Goal: Information Seeking & Learning: Learn about a topic

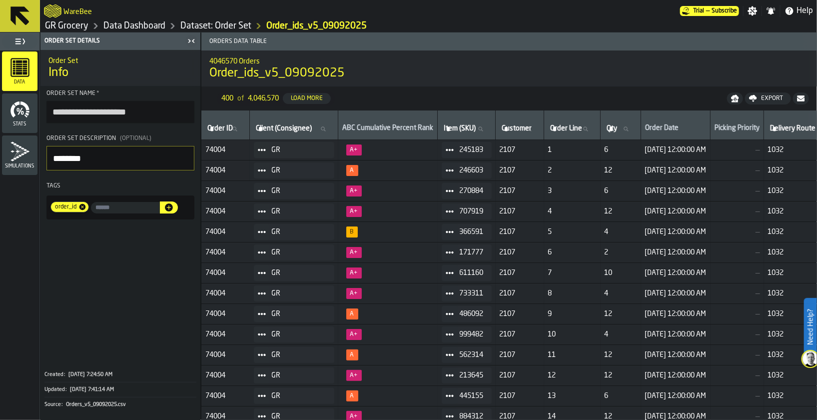
scroll to position [0, 413]
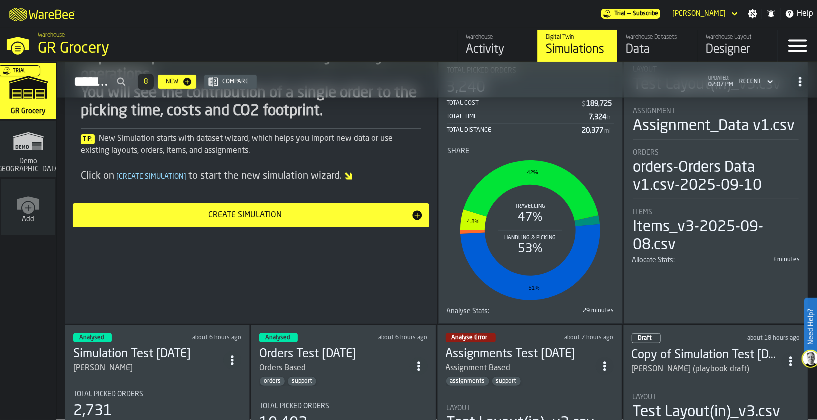
scroll to position [299, 0]
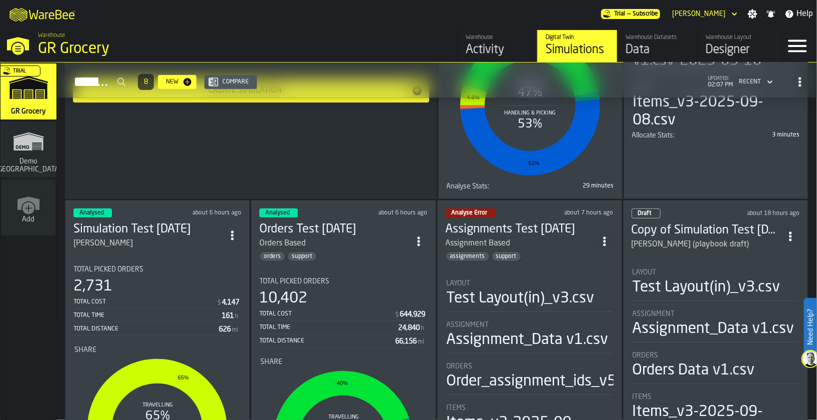
click at [358, 237] on div "Orders Based" at bounding box center [334, 243] width 150 height 12
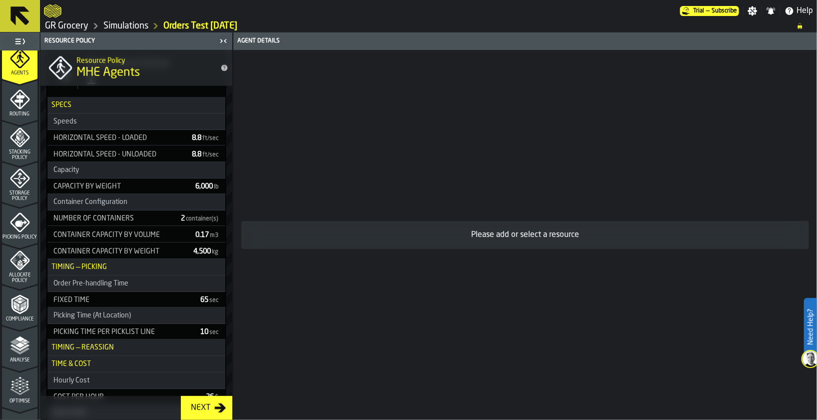
scroll to position [674, 0]
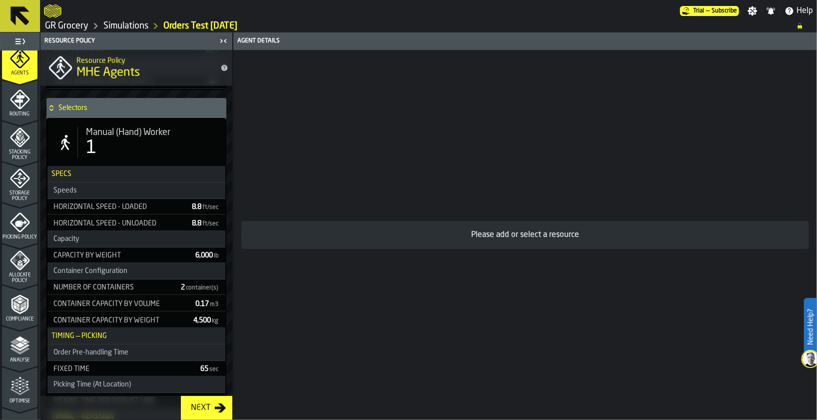
click at [136, 145] on div "1" at bounding box center [151, 148] width 131 height 20
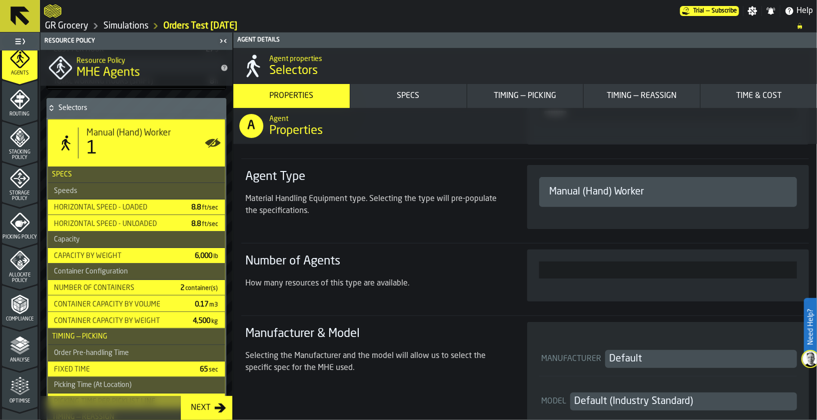
scroll to position [149, 0]
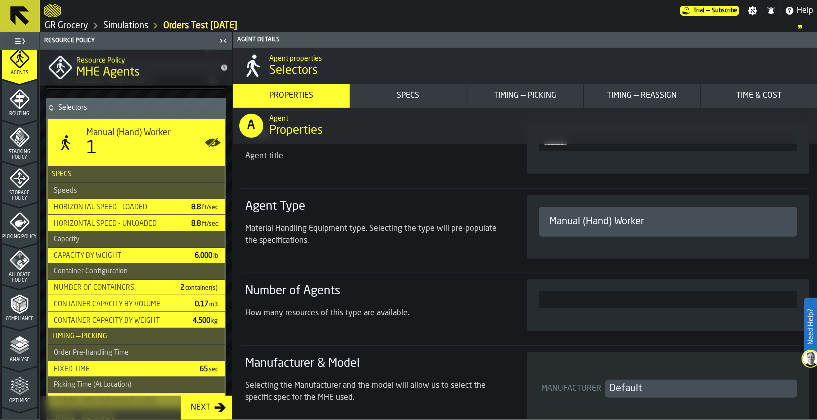
drag, startPoint x: 296, startPoint y: 232, endPoint x: 314, endPoint y: 241, distance: 20.1
click at [297, 232] on div "Material Handling Equipment type. Selecting the type will pre-populate the spec…" at bounding box center [374, 235] width 258 height 24
drag, startPoint x: 314, startPoint y: 241, endPoint x: 246, endPoint y: 225, distance: 70.2
click at [246, 225] on div "Material Handling Equipment type. Selecting the type will pre-populate the spec…" at bounding box center [374, 235] width 258 height 24
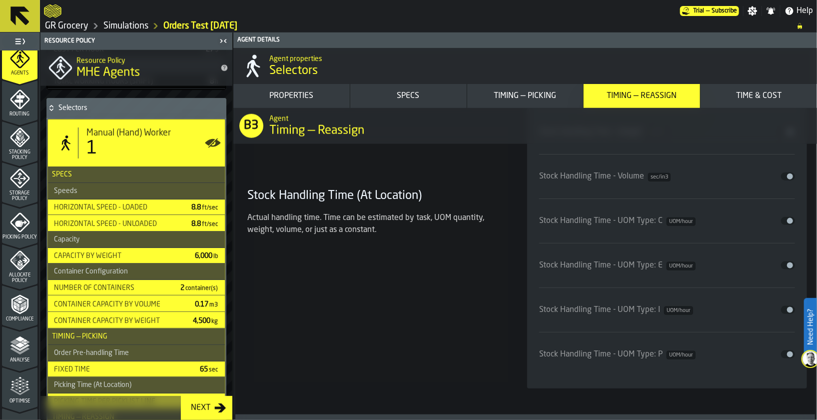
scroll to position [4494, 0]
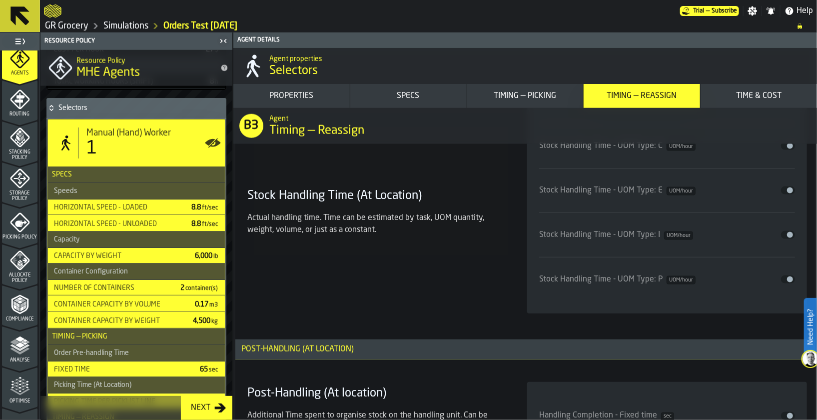
click at [53, 15] on icon "logo-header" at bounding box center [52, 10] width 17 height 13
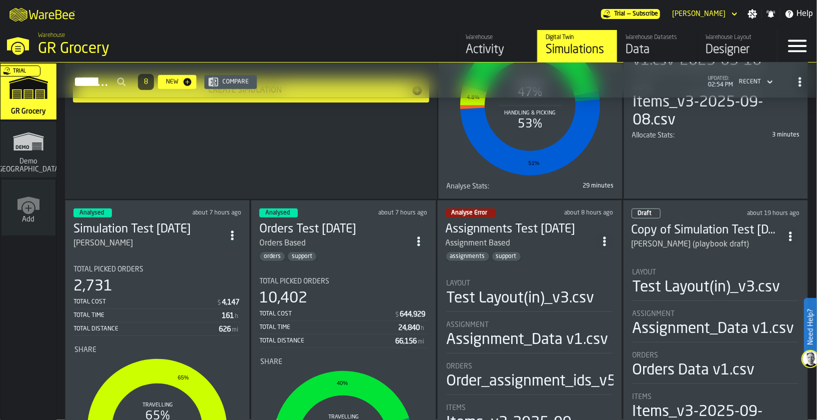
scroll to position [374, 0]
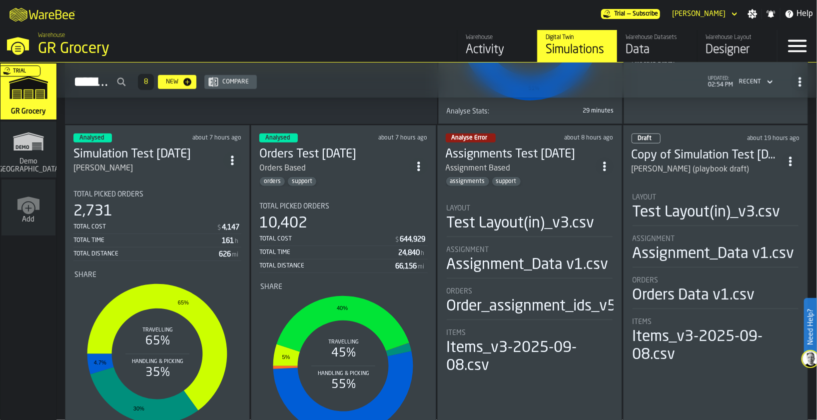
click at [336, 162] on div "Orders Based" at bounding box center [334, 168] width 150 height 12
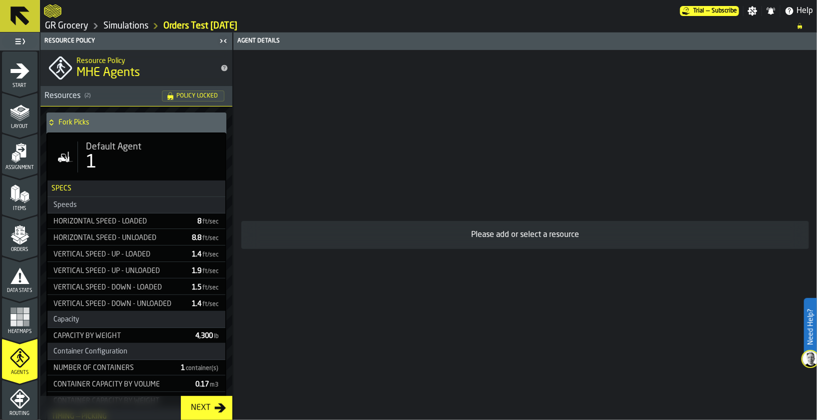
scroll to position [368, 0]
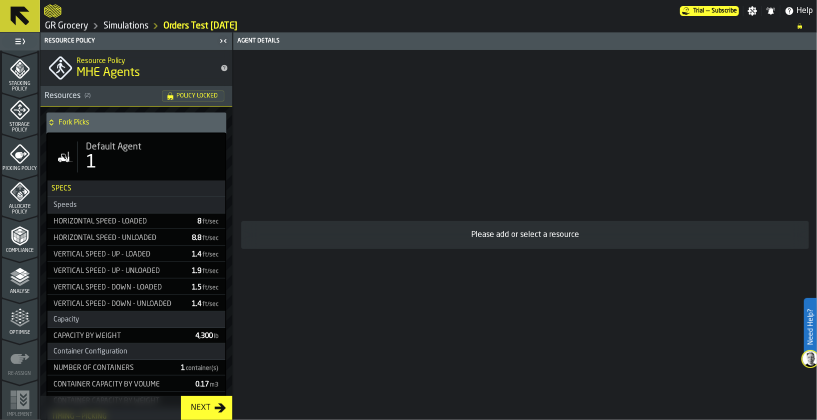
click at [20, 280] on polyline "menu Analyse" at bounding box center [19, 278] width 19 height 7
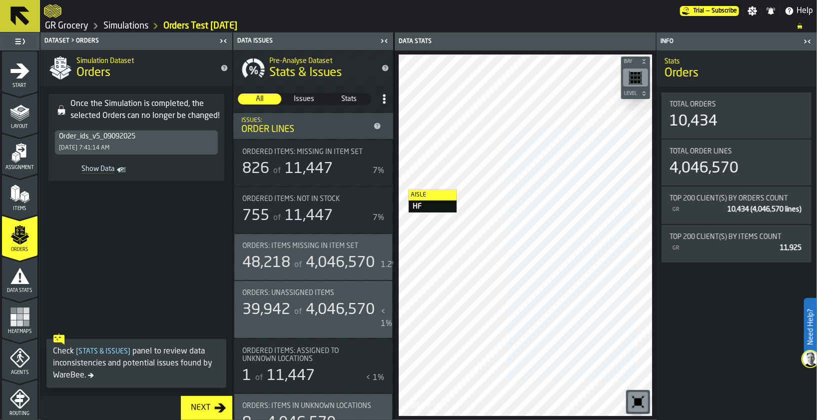
scroll to position [161, 0]
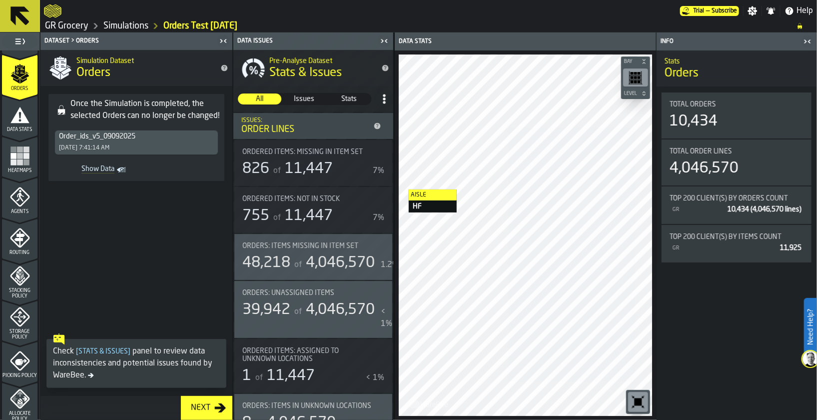
drag, startPoint x: 282, startPoint y: 25, endPoint x: 168, endPoint y: 28, distance: 114.4
click at [160, 26] on ol "GR Grocery Simulations Orders Test 2025-09-10" at bounding box center [415, 26] width 743 height 12
drag, startPoint x: 276, startPoint y: 28, endPoint x: 134, endPoint y: 22, distance: 142.0
click at [134, 22] on ol "GR Grocery Simulations Orders Test 2025-09-10" at bounding box center [415, 26] width 743 height 12
click at [129, 24] on link "Simulations" at bounding box center [125, 25] width 45 height 11
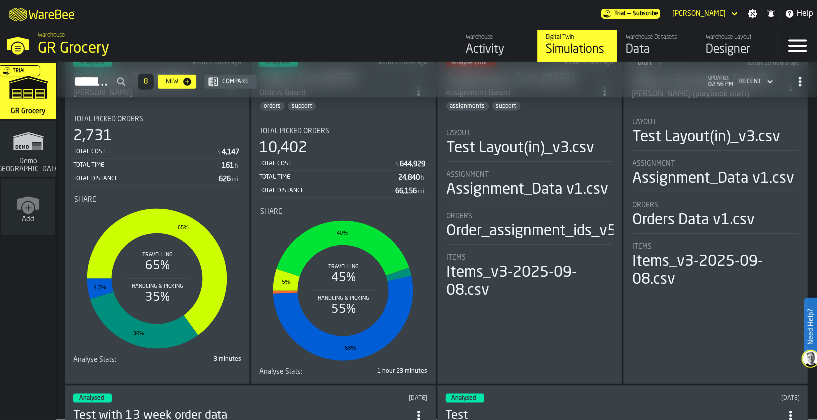
scroll to position [374, 0]
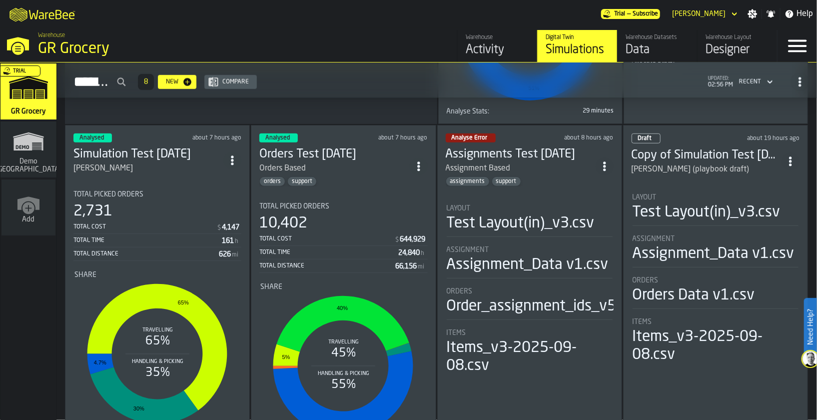
click at [369, 178] on div "orders support" at bounding box center [334, 181] width 150 height 10
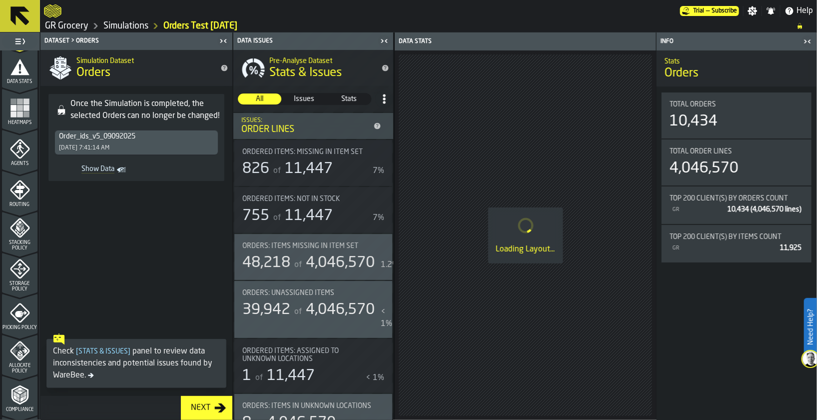
scroll to position [224, 0]
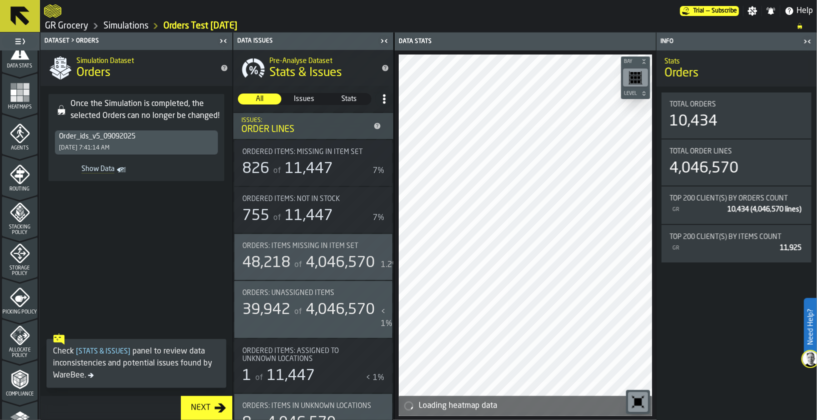
click at [20, 411] on polygon "menu Analyse" at bounding box center [19, 413] width 9 height 5
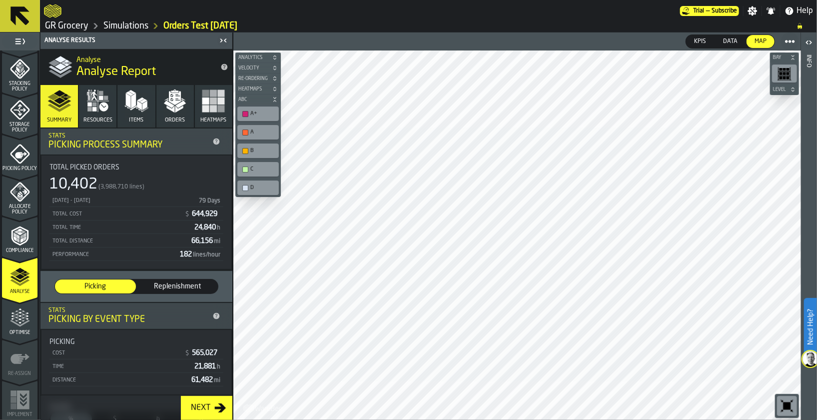
scroll to position [143, 0]
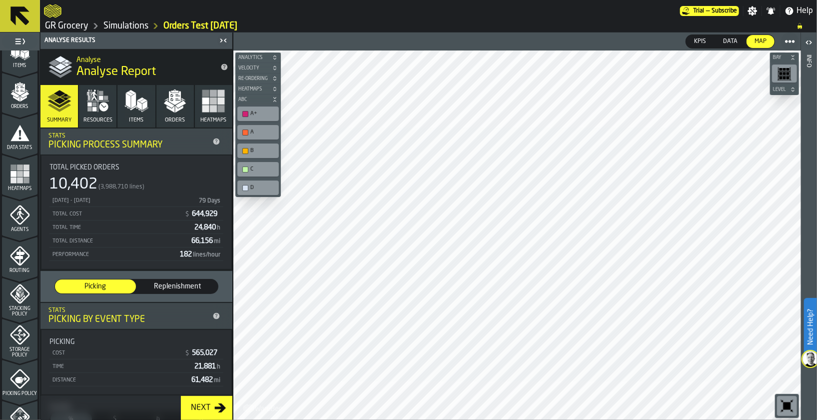
click at [10, 92] on icon "menu Orders" at bounding box center [20, 92] width 20 height 20
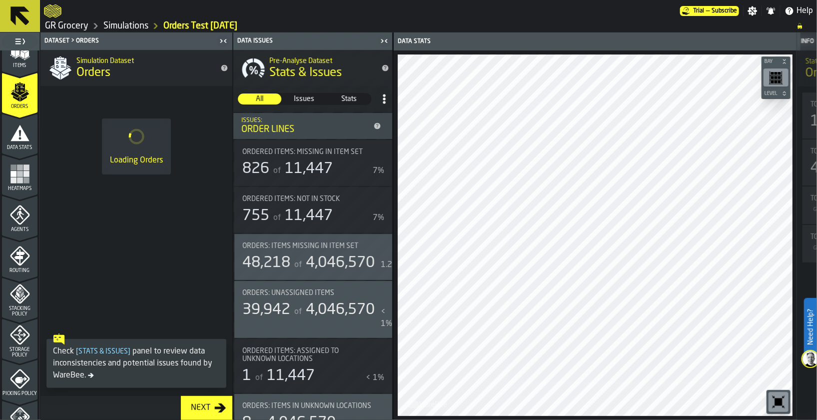
click at [20, 220] on icon "menu Agents" at bounding box center [19, 214] width 19 height 19
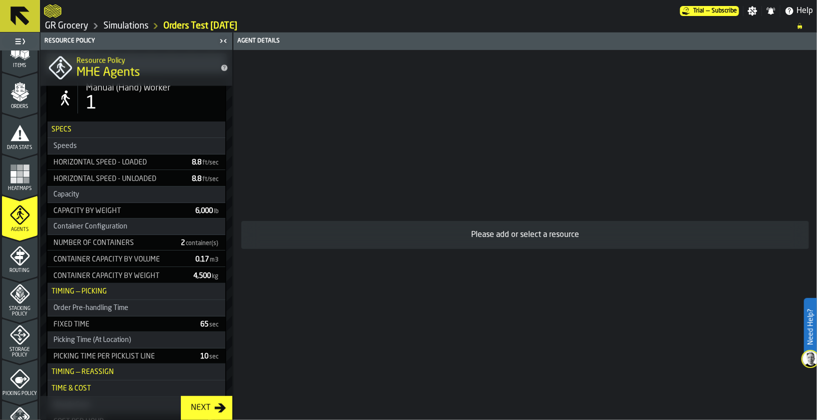
scroll to position [643, 0]
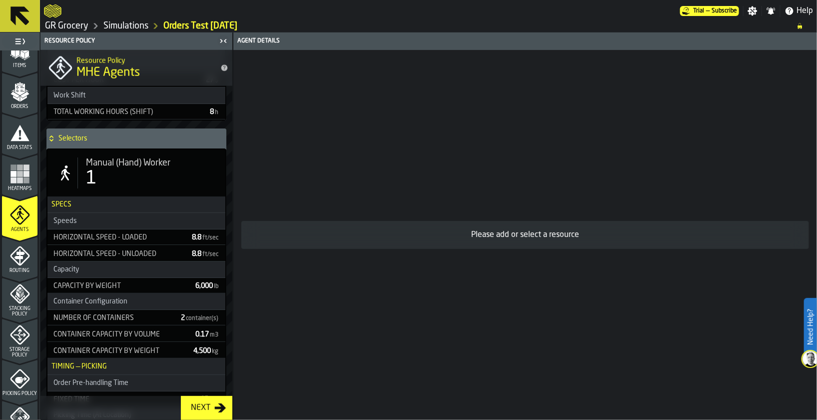
click at [131, 151] on div "Manual (Hand) Worker 1" at bounding box center [136, 172] width 178 height 47
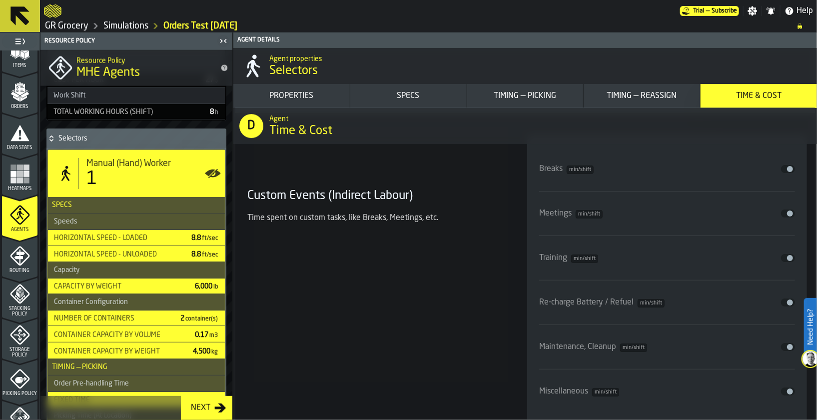
scroll to position [5645, 0]
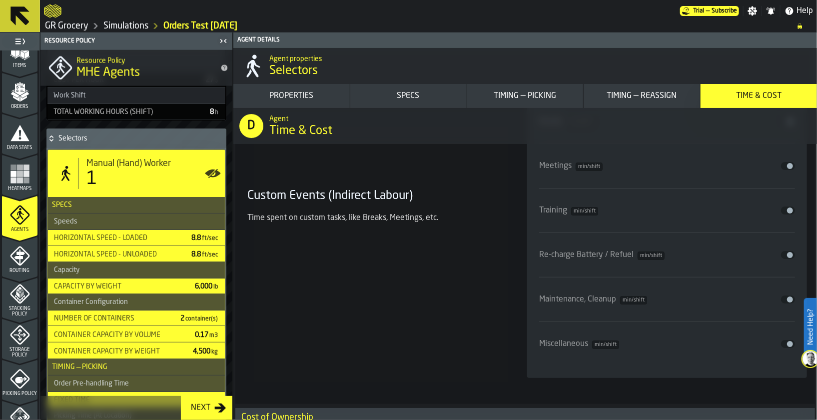
click at [434, 301] on div "Custom Events (Indirect Labour) Time spent on custom tasks, like Breaks, Meetin…" at bounding box center [375, 232] width 264 height 290
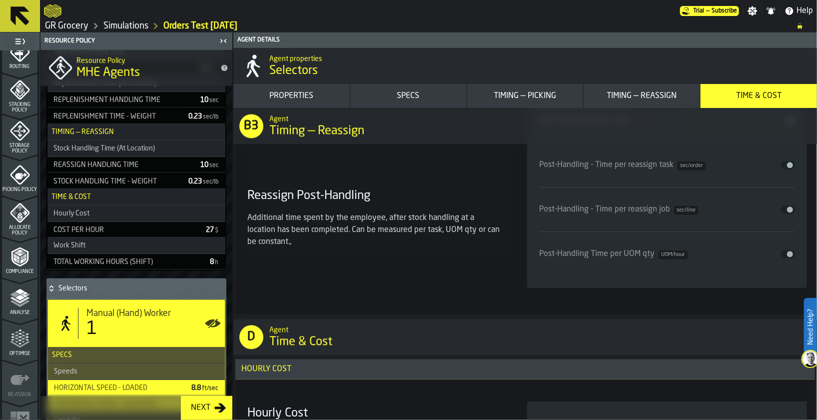
scroll to position [368, 0]
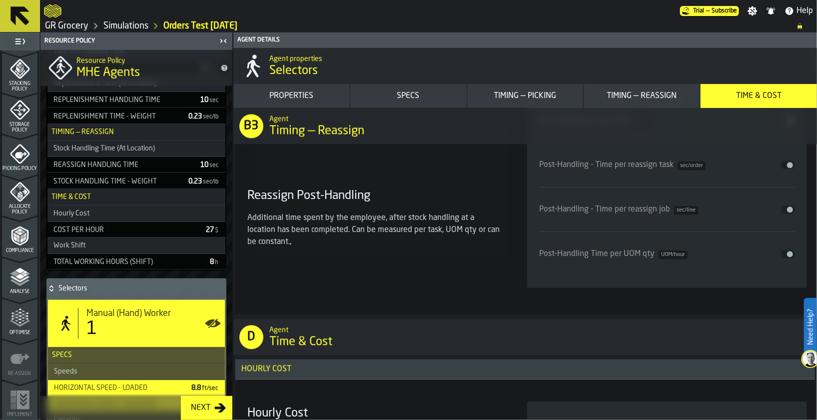
click at [674, 213] on div "Post-Handling - Time per reassign job sec/line Disable" at bounding box center [667, 209] width 256 height 28
click at [677, 257] on div "Post-Handling Time per UOM qty UOM/hour Disable" at bounding box center [667, 254] width 256 height 28
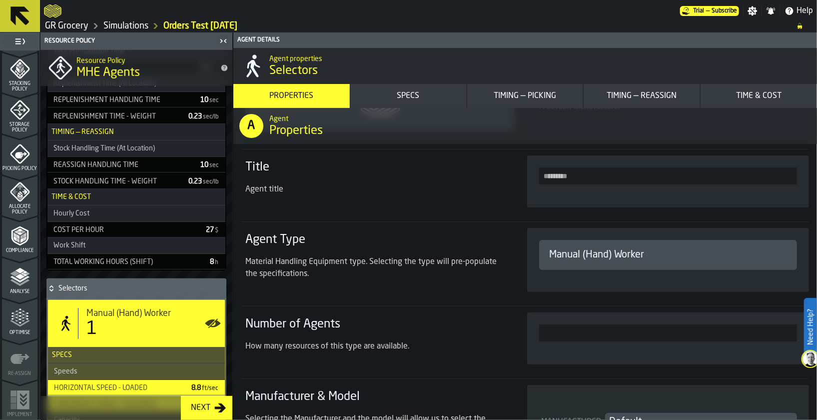
scroll to position [0, 0]
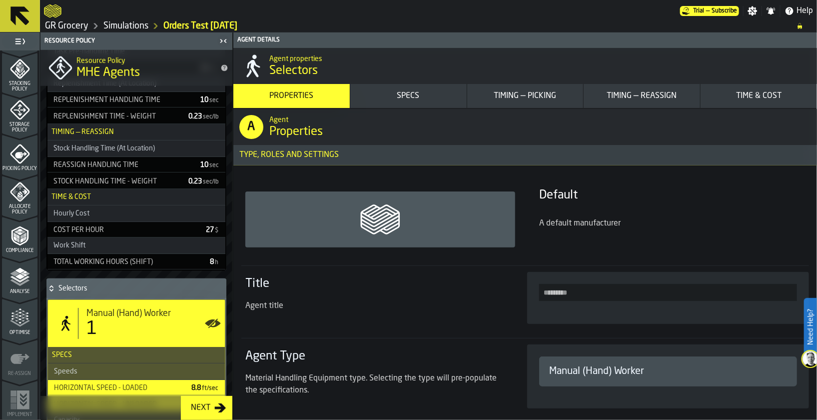
click at [588, 378] on div "Manual (Hand) Worker" at bounding box center [668, 371] width 246 height 18
click at [581, 371] on div "Manual (Hand) Worker" at bounding box center [668, 371] width 238 height 14
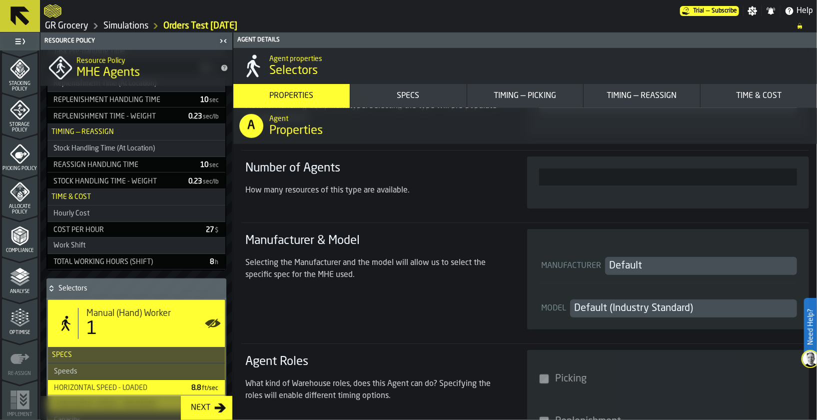
scroll to position [299, 0]
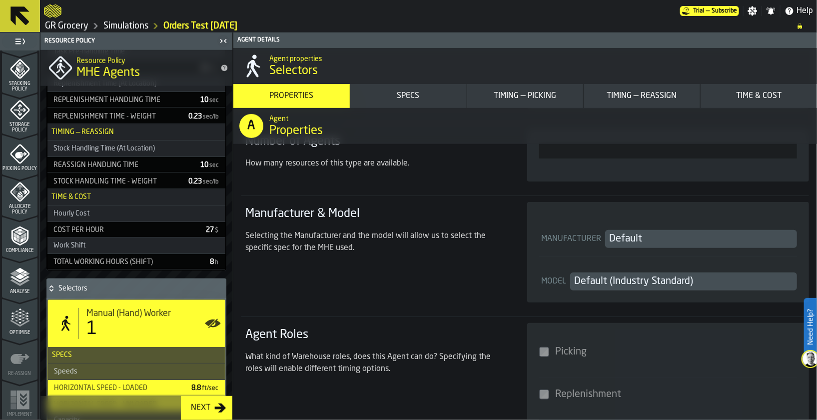
click at [133, 309] on span "Manual (Hand) Worker" at bounding box center [128, 313] width 84 height 11
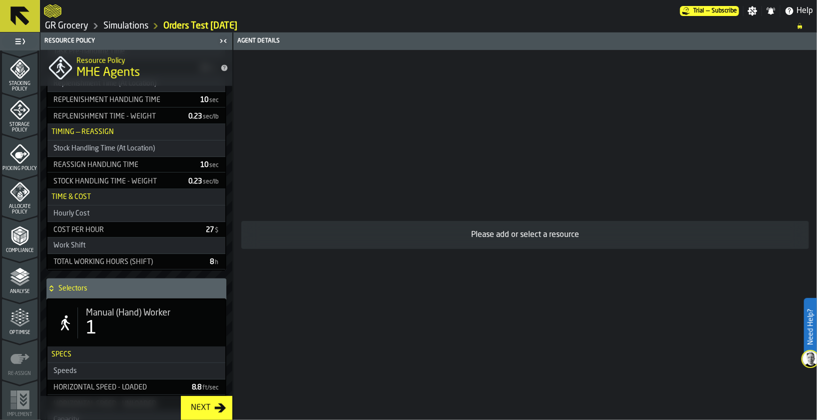
click at [133, 309] on span "Manual (Hand) Worker" at bounding box center [128, 312] width 84 height 11
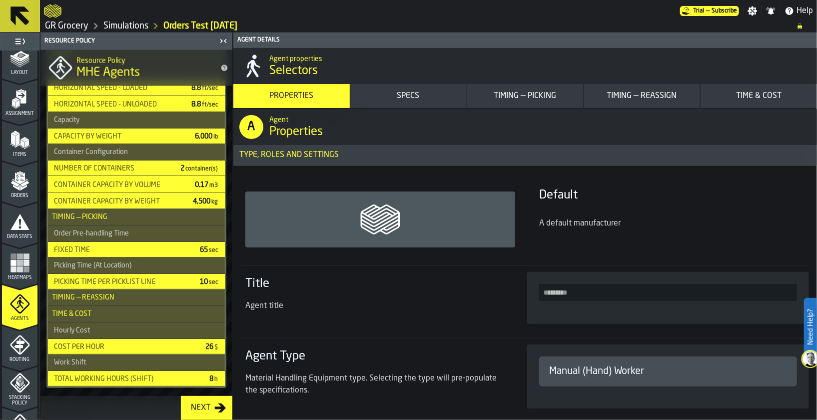
scroll to position [0, 0]
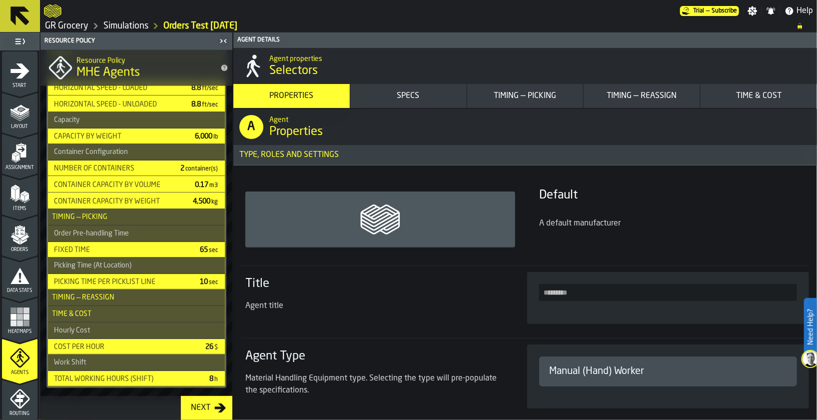
click at [24, 112] on icon "menu Layout" at bounding box center [20, 112] width 20 height 20
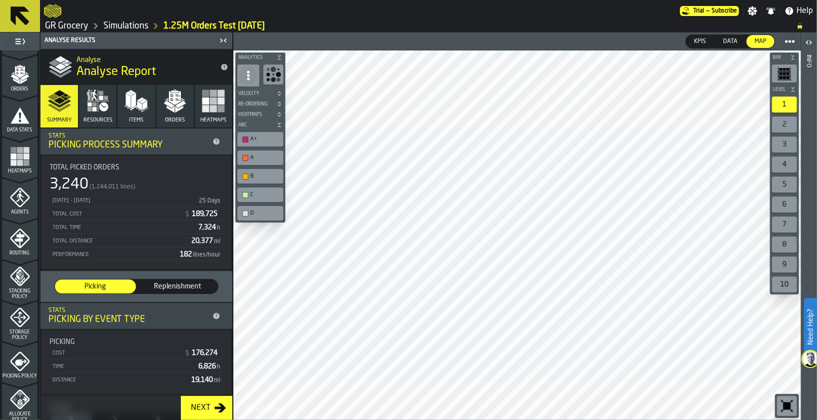
scroll to position [143, 0]
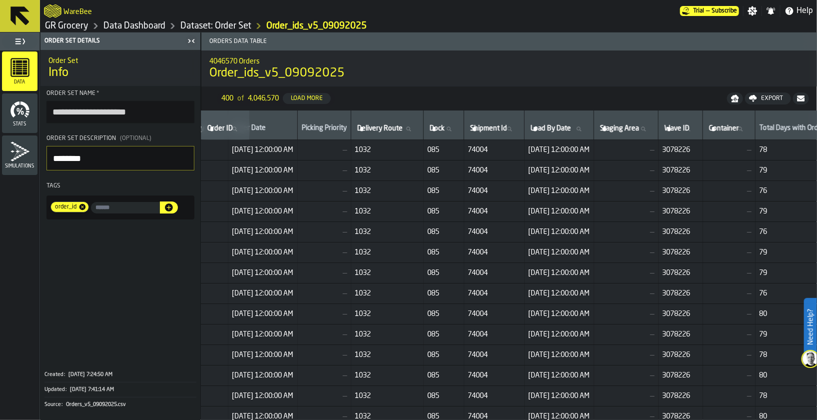
scroll to position [0, 413]
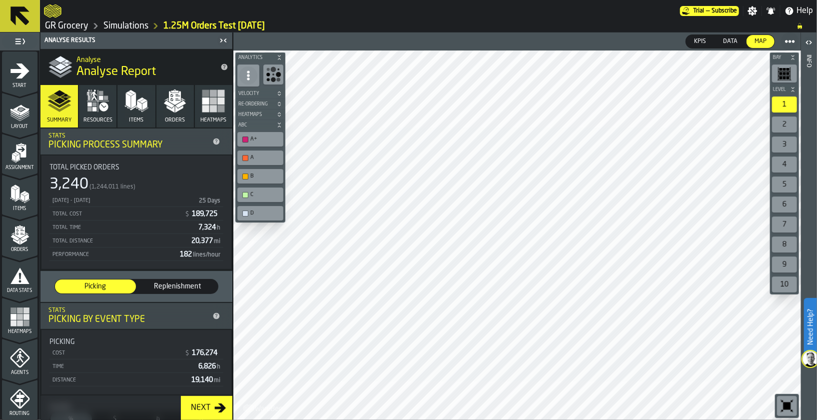
scroll to position [143, 0]
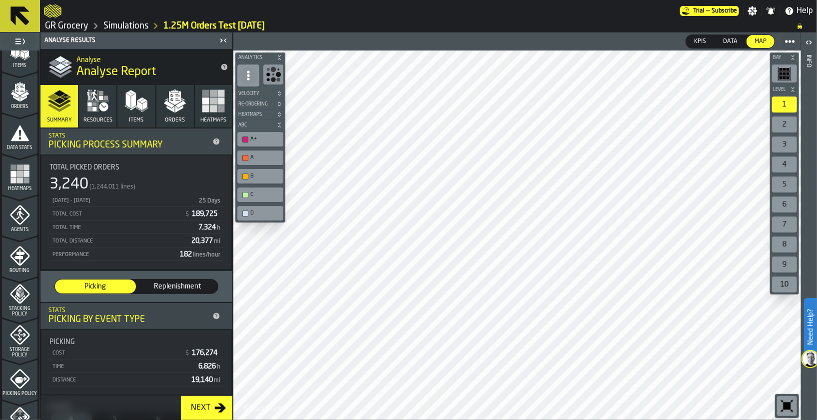
click at [56, 25] on link "GR Grocery" at bounding box center [66, 25] width 43 height 11
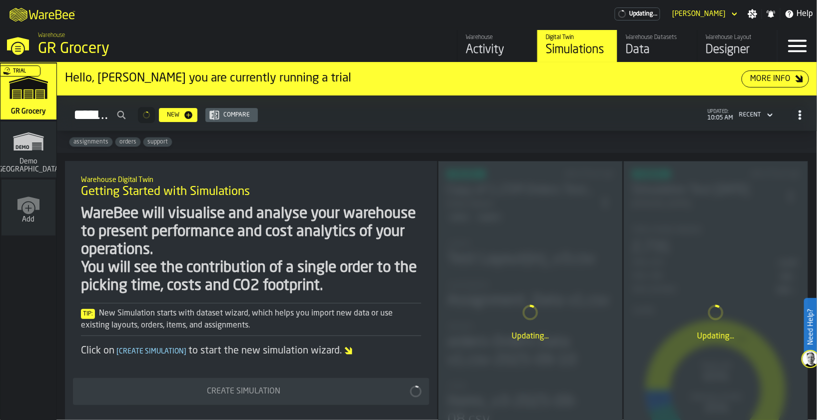
click at [726, 39] on div "Warehouse Layout" at bounding box center [736, 37] width 63 height 7
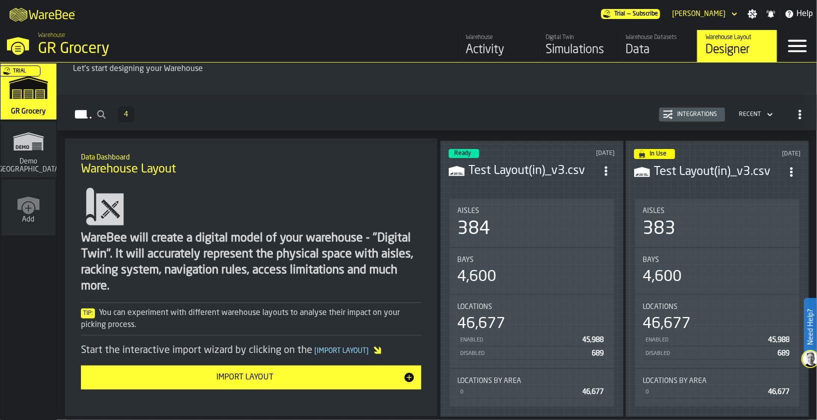
scroll to position [74, 0]
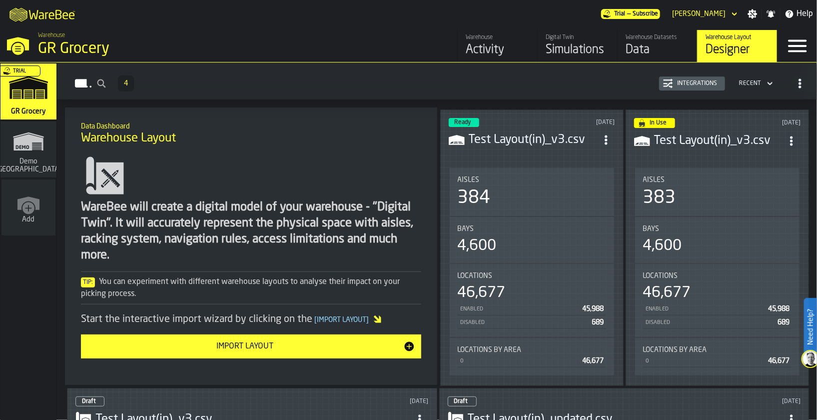
click at [511, 133] on h3 "Test Layout(in)_v3.csv" at bounding box center [532, 140] width 128 height 16
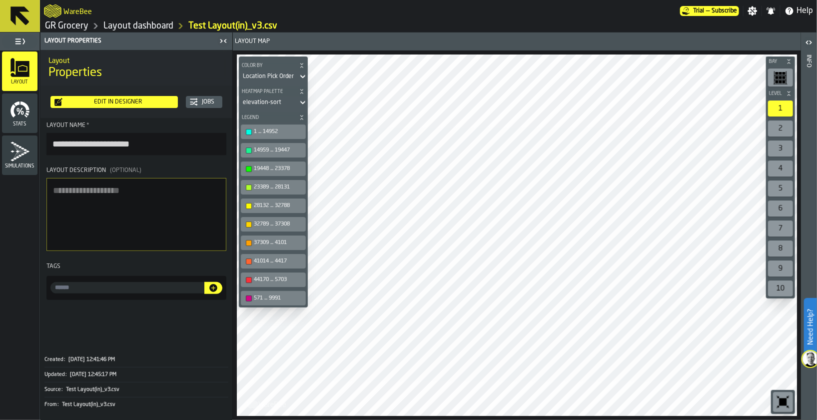
click at [812, 40] on icon "button-toggle-Open" at bounding box center [809, 42] width 12 height 12
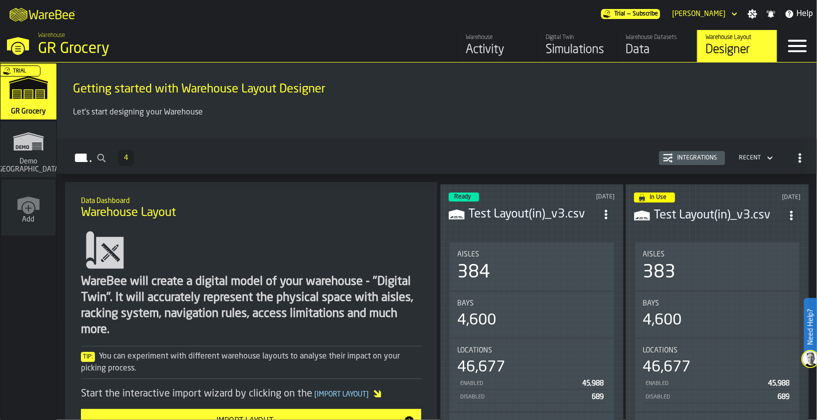
click at [709, 216] on h3 "Test Layout(in)_v3.csv" at bounding box center [718, 215] width 128 height 16
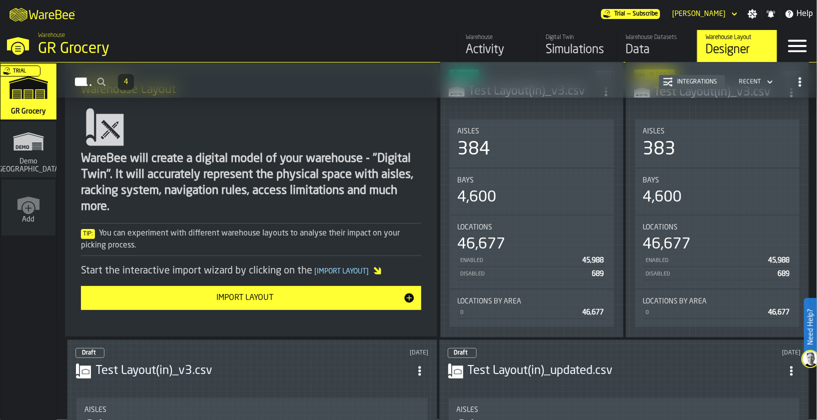
scroll to position [299, 0]
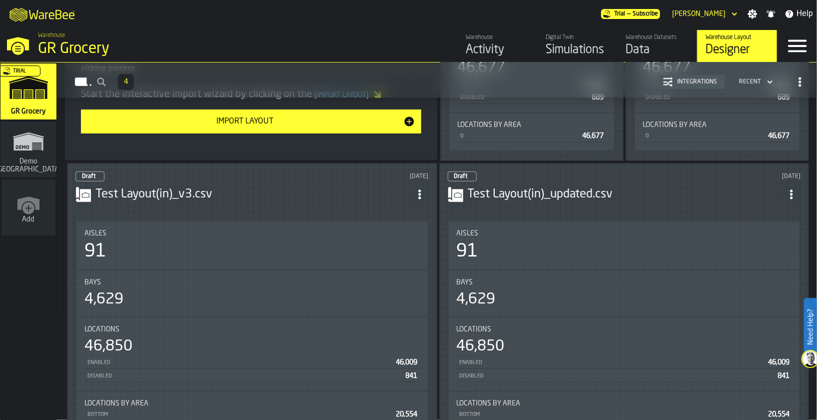
click at [291, 196] on h3 "Test Layout(in)_v3.csv" at bounding box center [252, 194] width 315 height 16
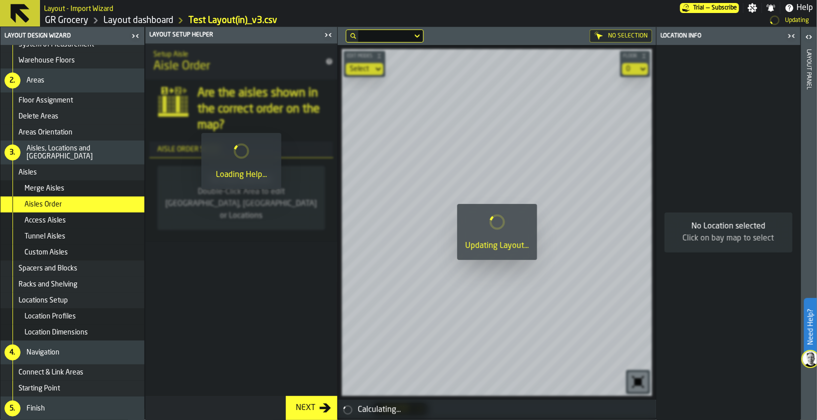
scroll to position [68, 0]
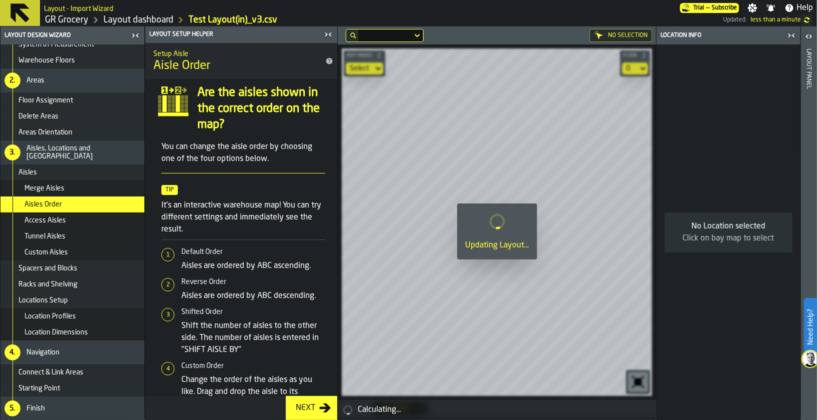
click at [81, 387] on div "Starting Point" at bounding box center [79, 388] width 122 height 8
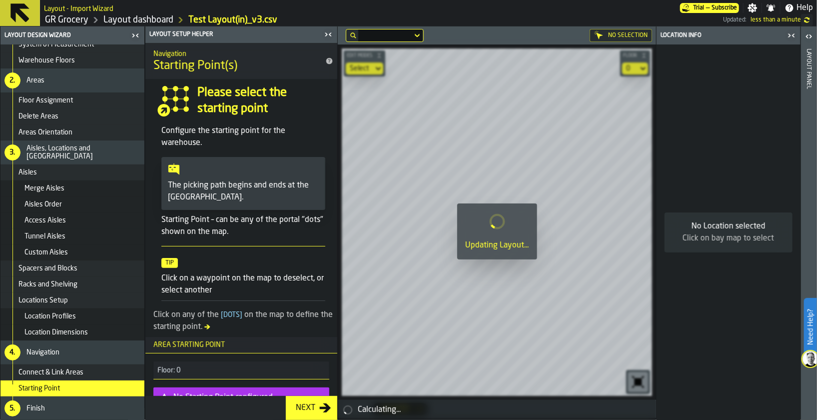
scroll to position [47, 0]
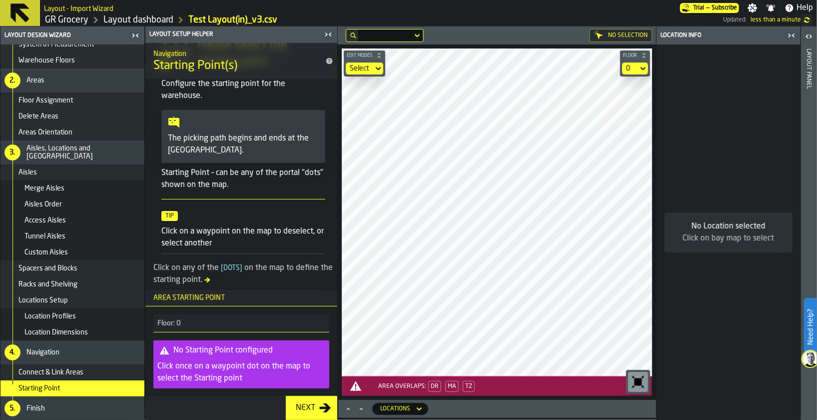
click at [27, 16] on icon at bounding box center [20, 13] width 24 height 24
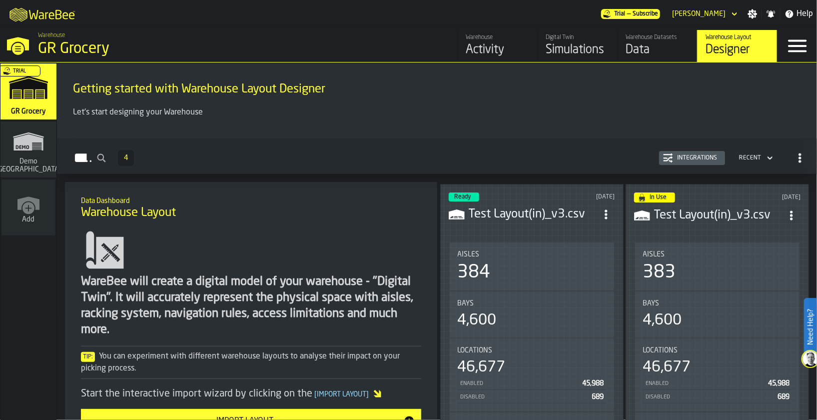
click at [528, 215] on h3 "Test Layout(in)_v3.csv" at bounding box center [532, 214] width 128 height 16
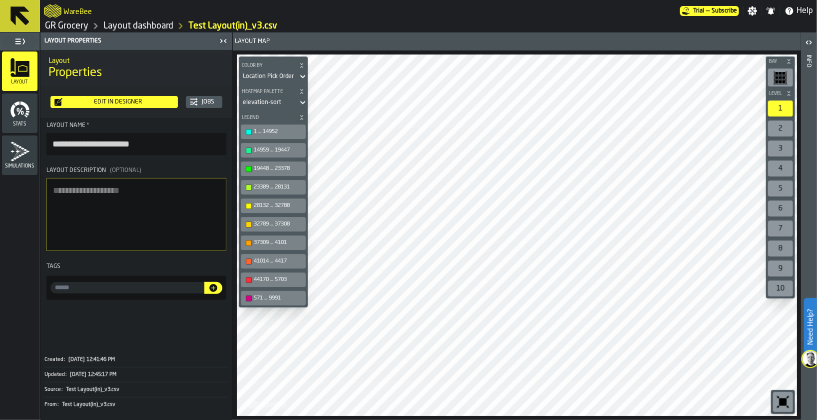
click at [4, 116] on div "Stats" at bounding box center [19, 112] width 35 height 27
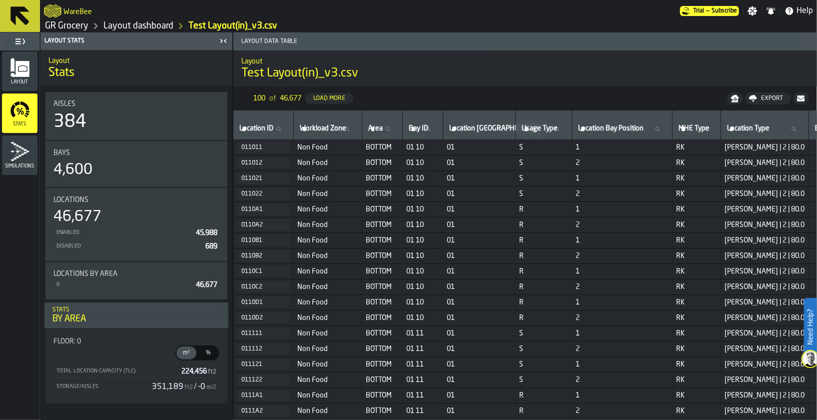
click at [11, 155] on icon "menu Simulations" at bounding box center [20, 151] width 20 height 20
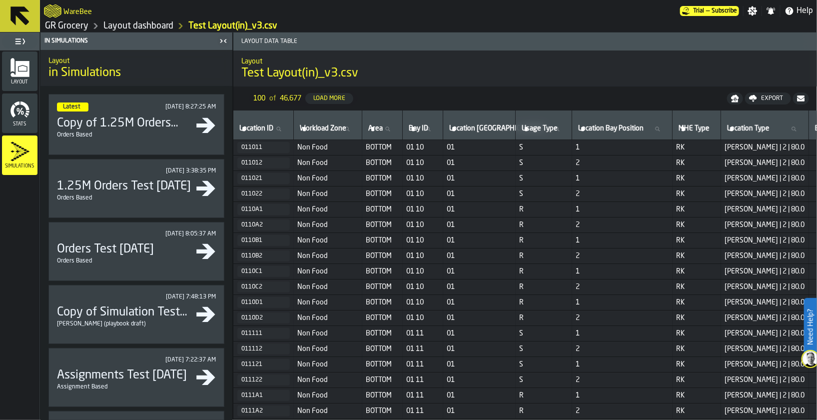
click at [133, 25] on link "Layout dashboard" at bounding box center [138, 25] width 70 height 11
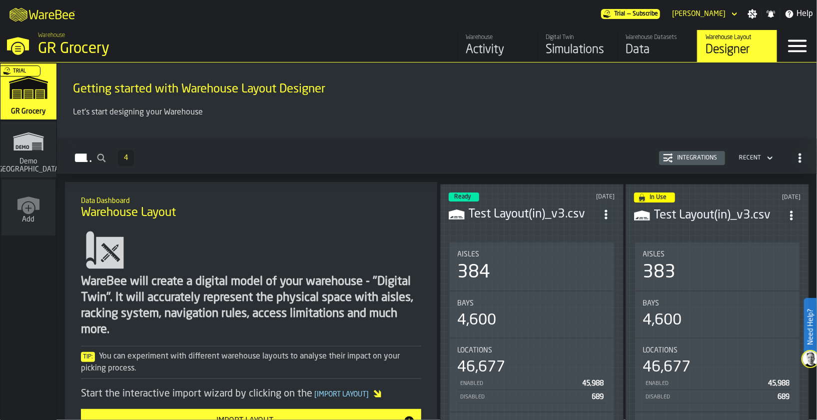
click at [514, 192] on div "Ready 1 day ago" at bounding box center [531, 196] width 166 height 9
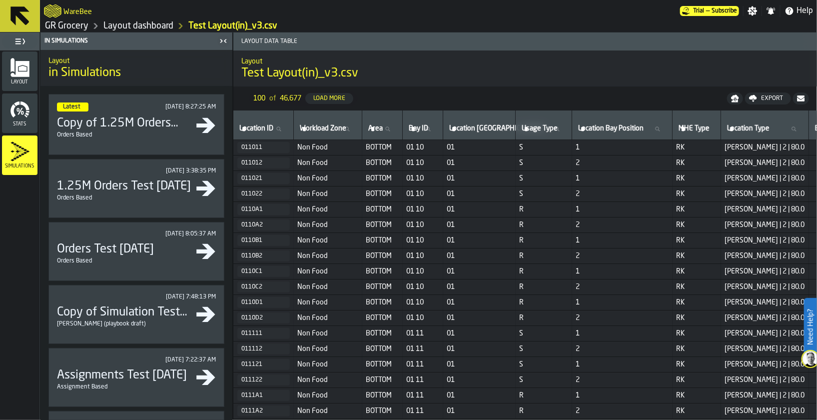
drag, startPoint x: 23, startPoint y: 76, endPoint x: 39, endPoint y: 76, distance: 16.0
click at [23, 76] on icon "menu Layout" at bounding box center [19, 69] width 18 height 16
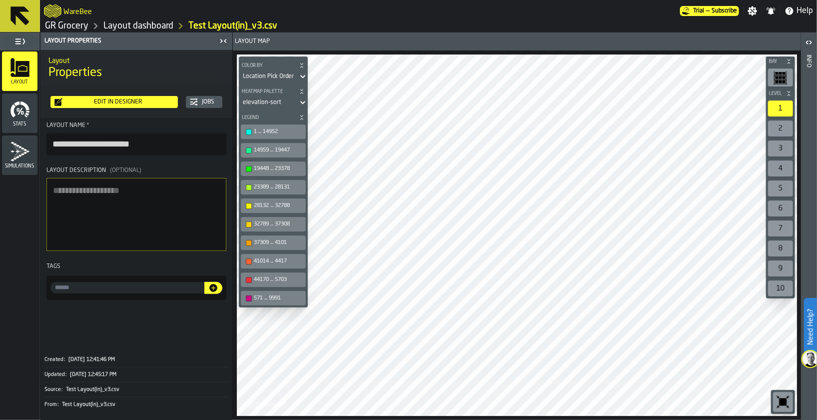
click at [165, 98] on div "Edit in Designer" at bounding box center [113, 102] width 119 height 8
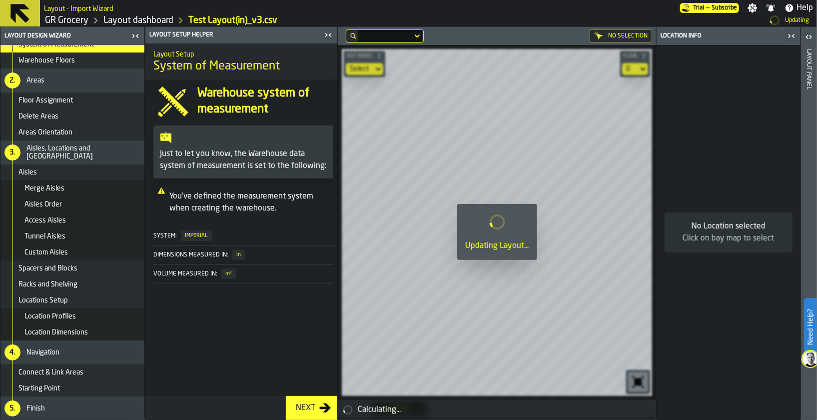
scroll to position [68, 0]
click at [327, 35] on icon "button-toggle-Close me" at bounding box center [328, 34] width 12 height 12
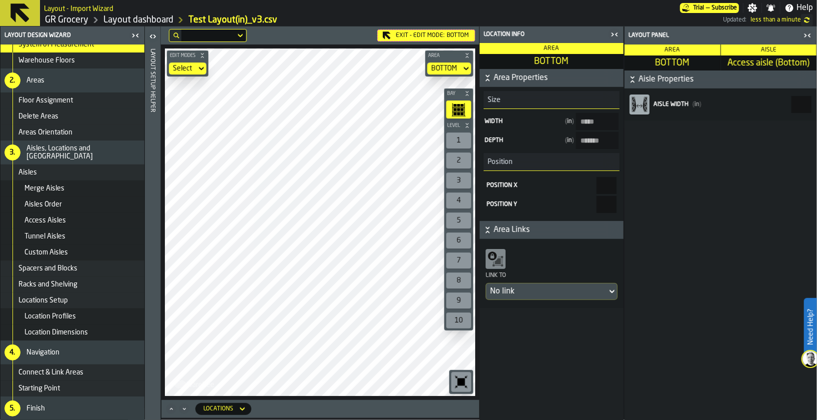
click at [65, 248] on span "Custom Aisles" at bounding box center [45, 252] width 43 height 8
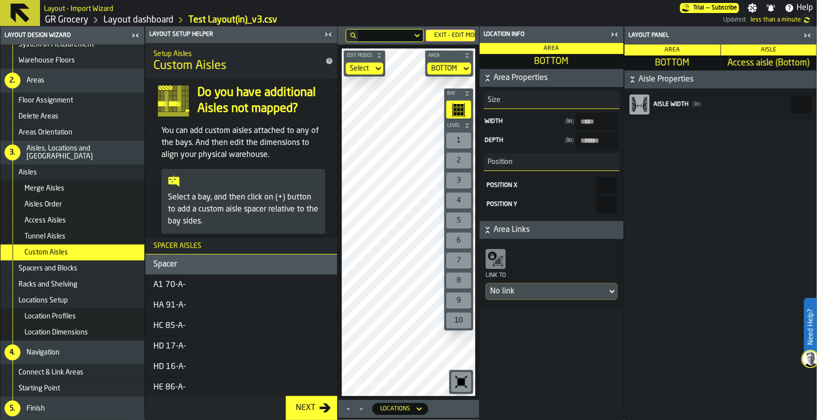
click at [91, 265] on div "Spacers and Blocks" at bounding box center [79, 268] width 122 height 8
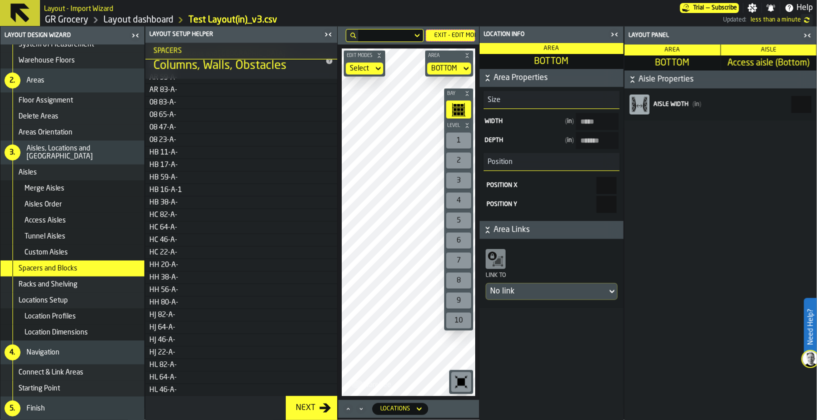
scroll to position [439, 0]
click at [79, 284] on div "Racks and Shelving" at bounding box center [79, 284] width 122 height 8
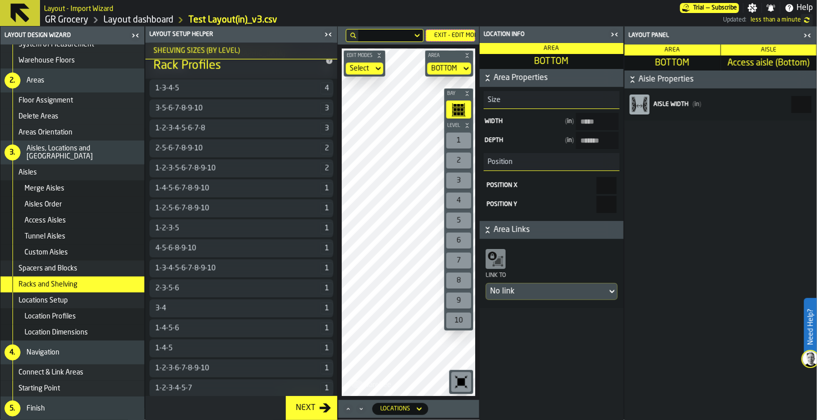
scroll to position [68, 0]
click at [19, 15] on icon at bounding box center [19, 12] width 19 height 19
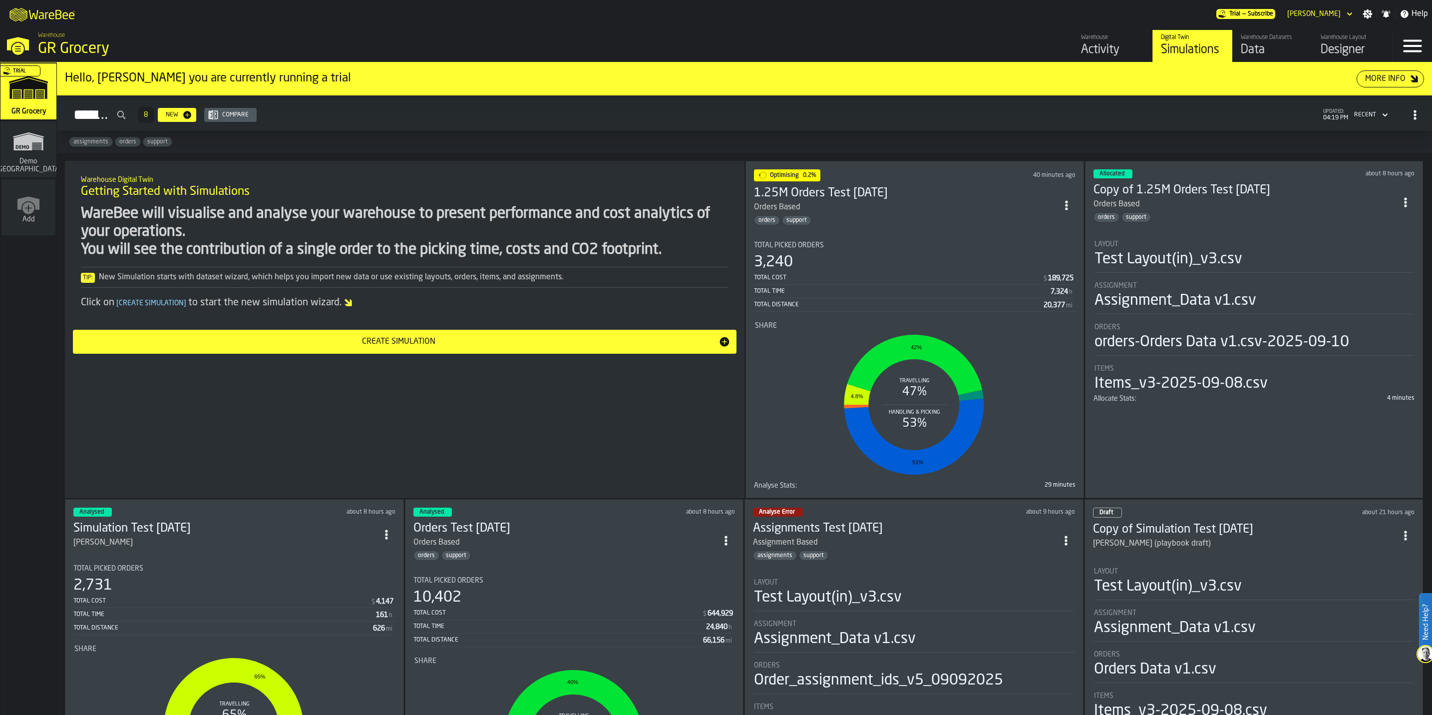
click at [1265, 49] on div "Data" at bounding box center [1272, 50] width 63 height 16
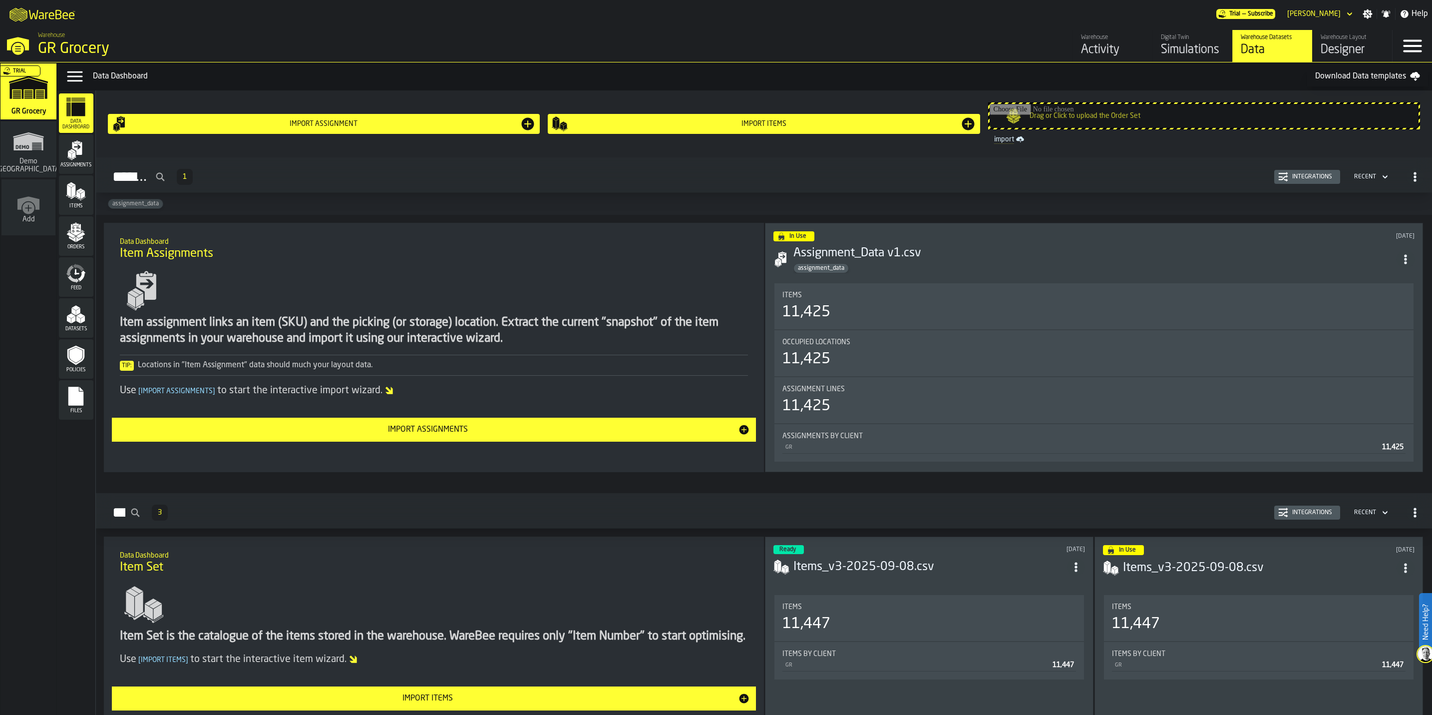
click at [1205, 42] on div "Simulations" at bounding box center [1192, 50] width 63 height 16
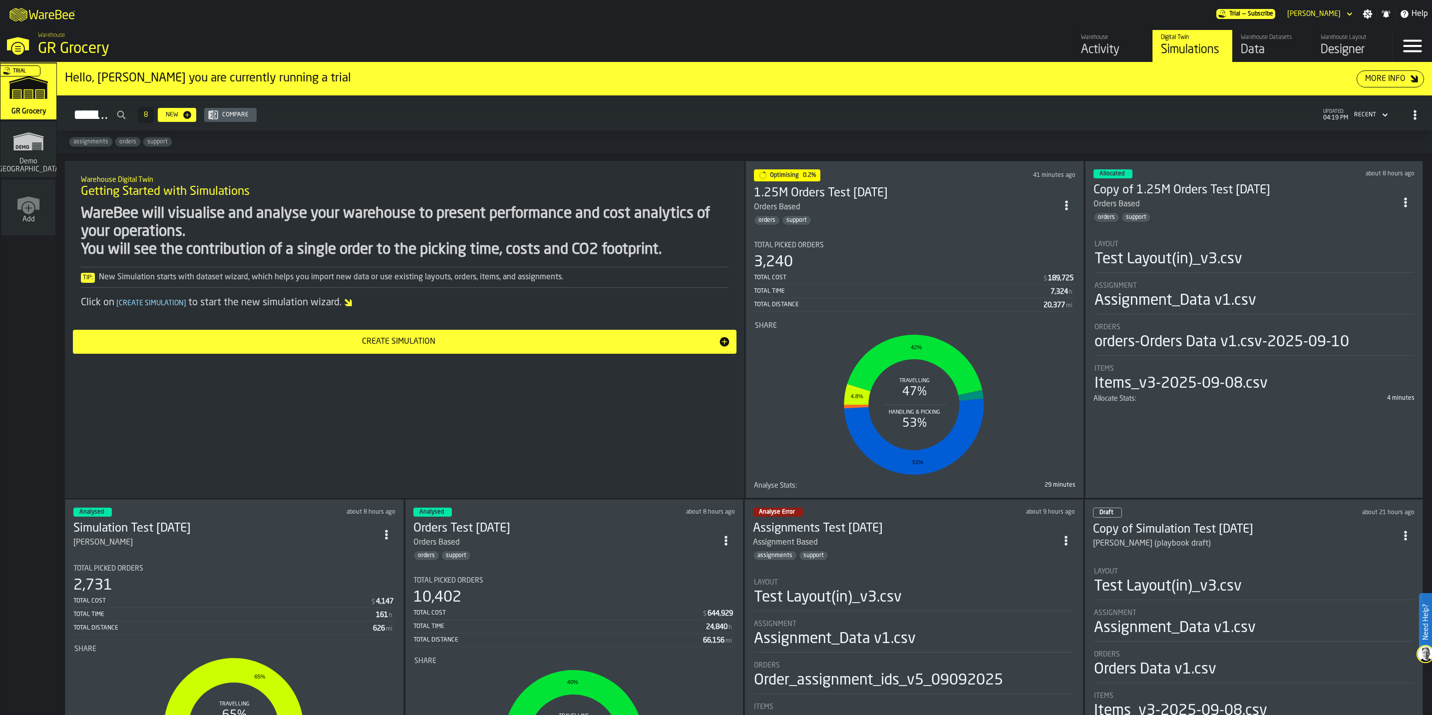
click at [1340, 52] on div "Designer" at bounding box center [1352, 50] width 63 height 16
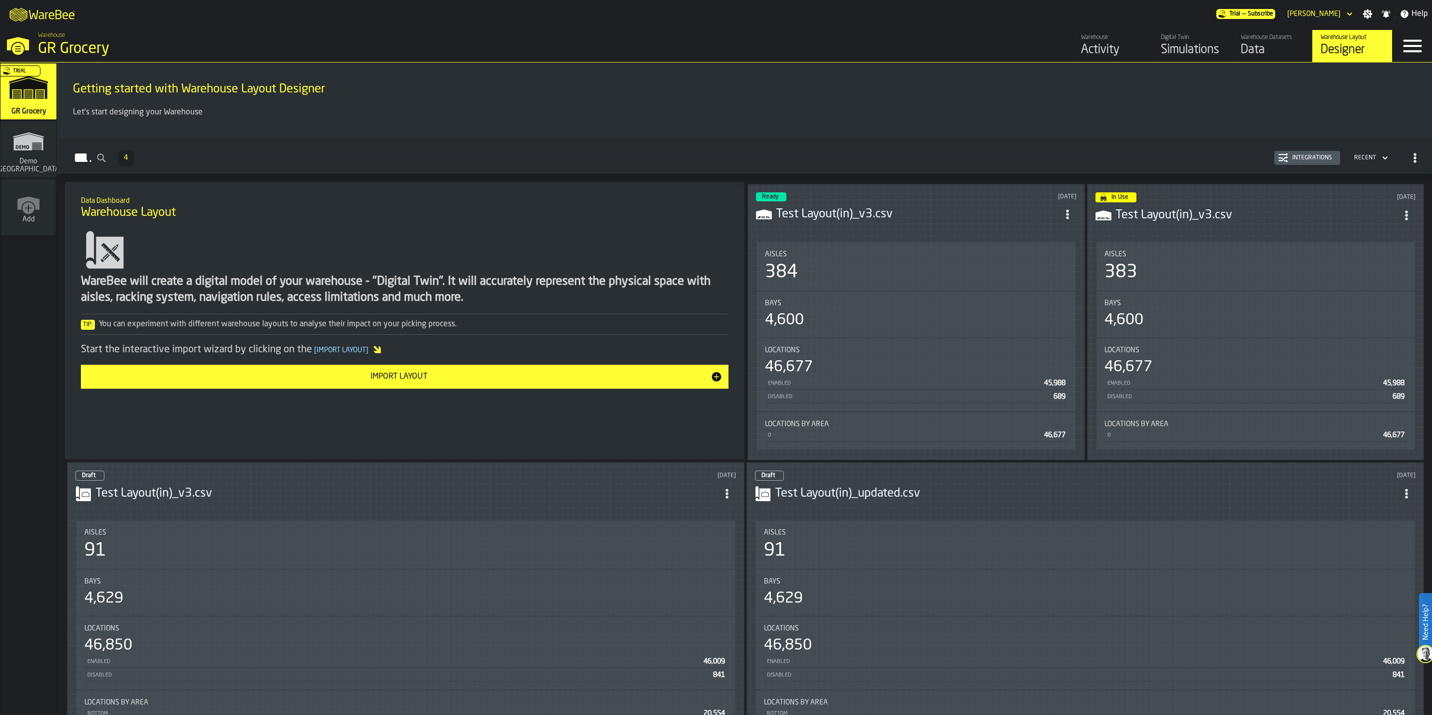
click at [1244, 44] on div "Data" at bounding box center [1272, 50] width 63 height 16
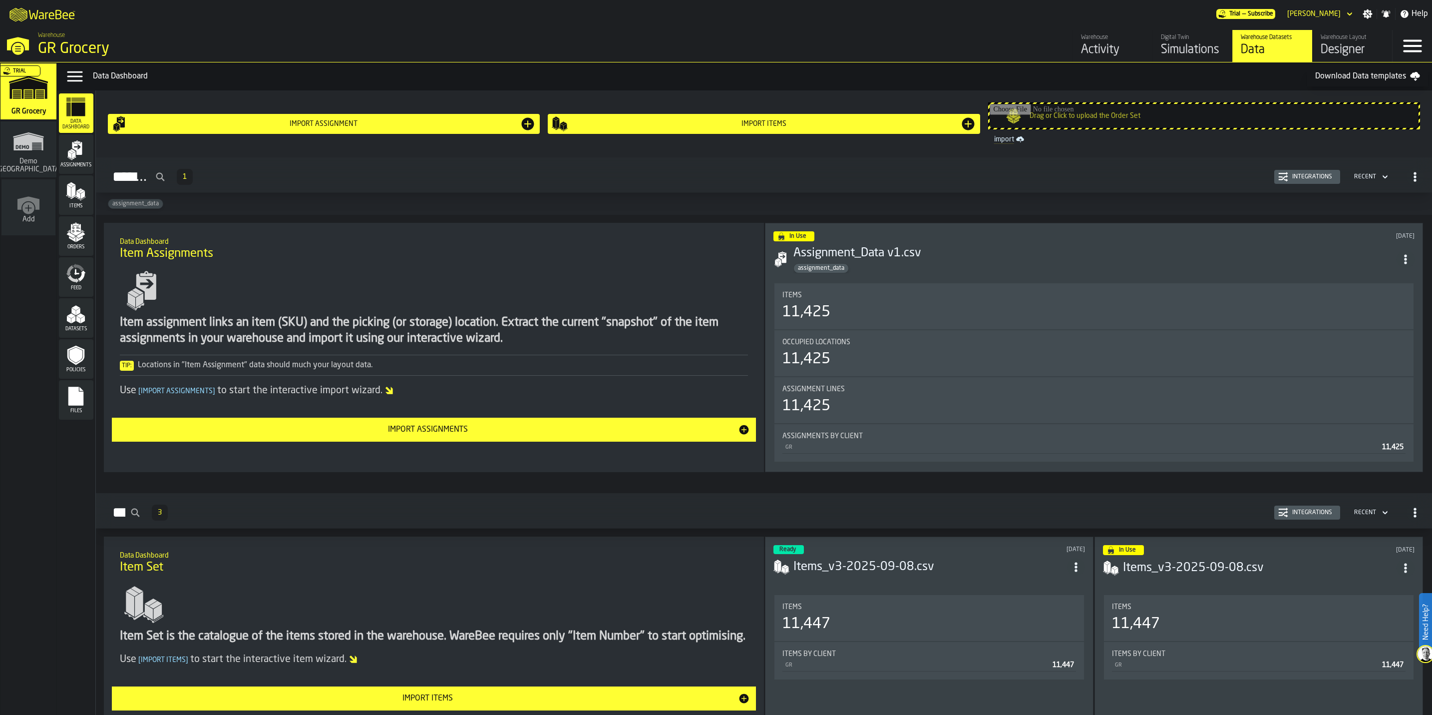
click at [69, 382] on div "Files" at bounding box center [76, 399] width 34 height 39
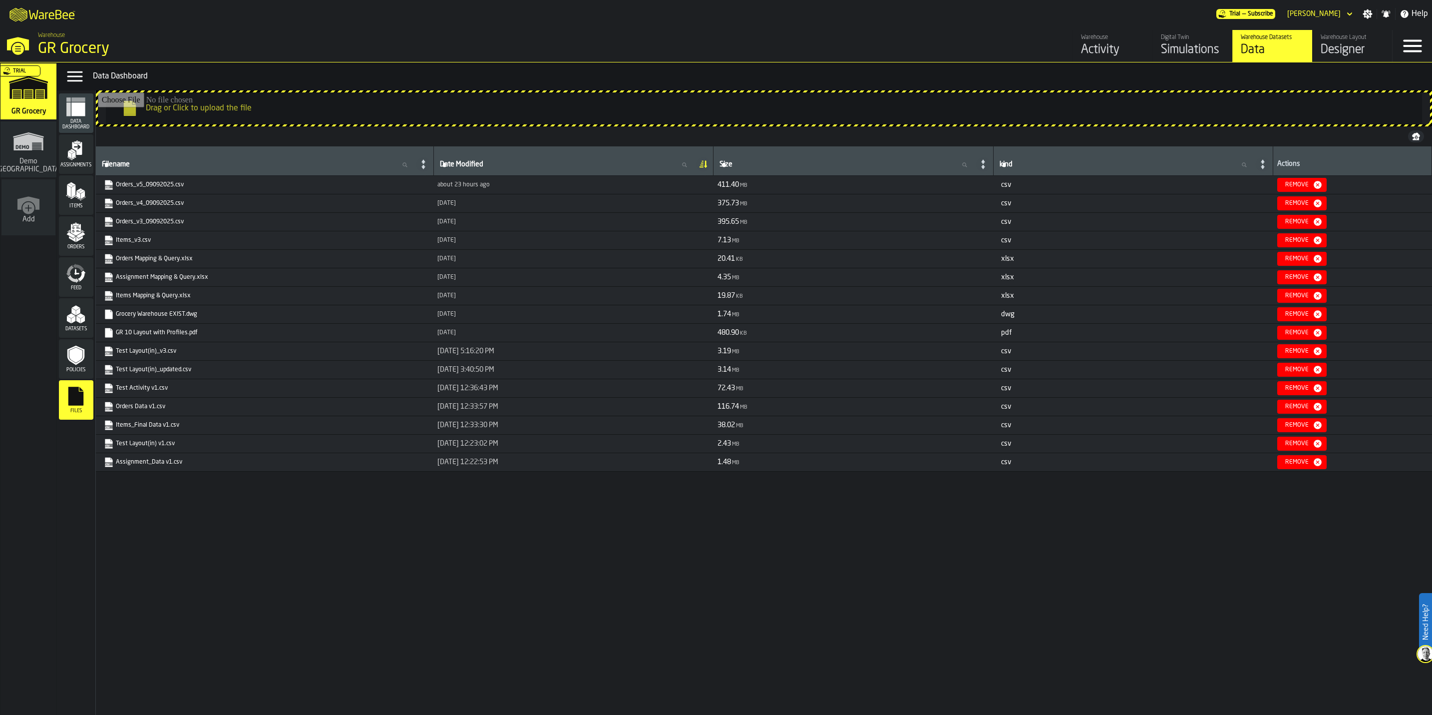
click at [148, 315] on link "Grocery Warehouse EXIST.dwg" at bounding box center [264, 314] width 320 height 10
click at [1346, 46] on div "Designer" at bounding box center [1352, 50] width 63 height 16
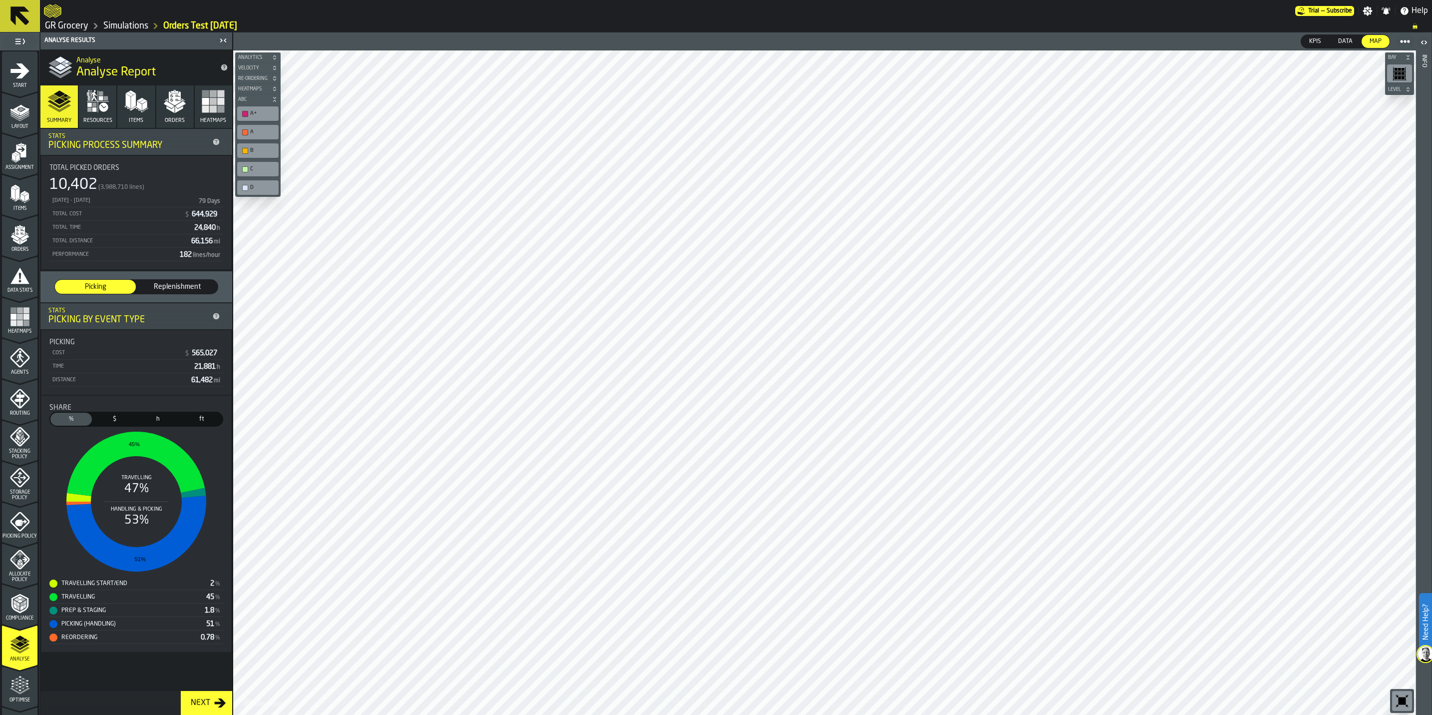
scroll to position [73, 0]
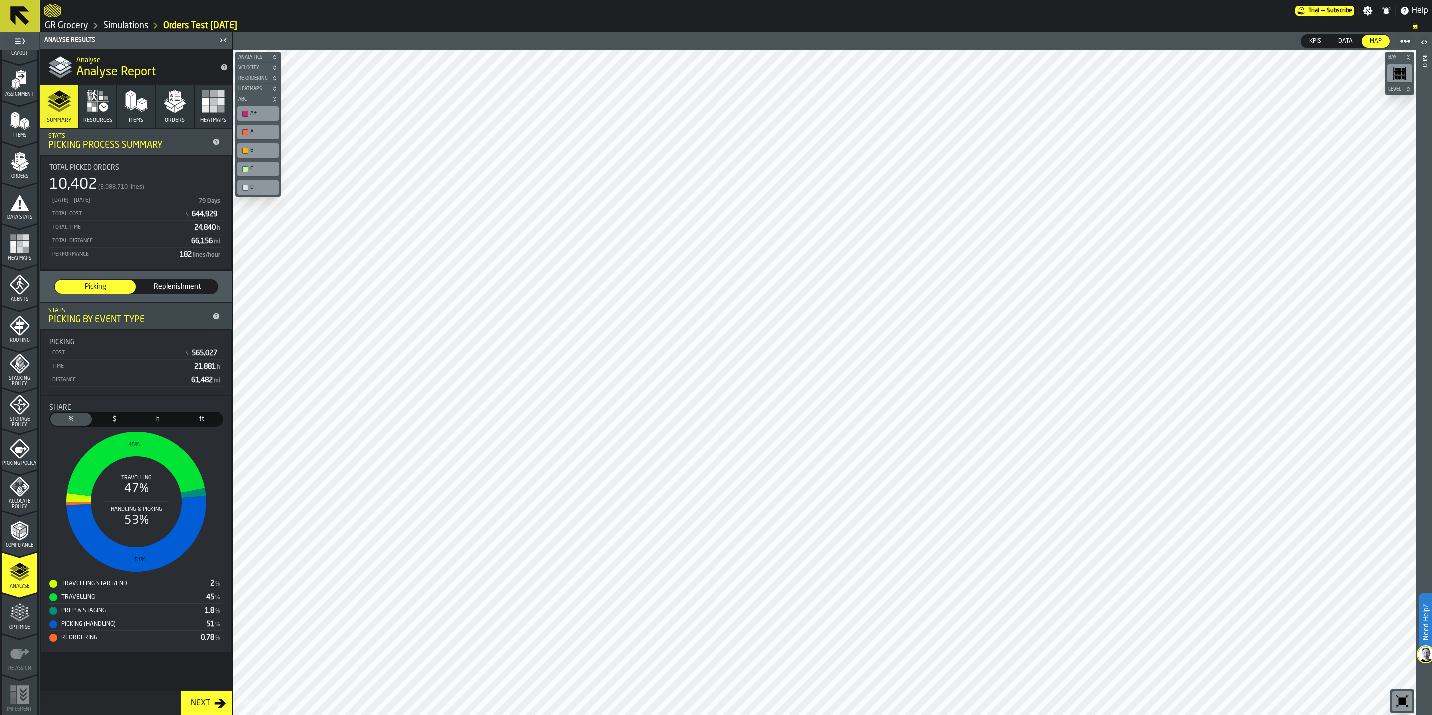
click at [180, 106] on polygon "button" at bounding box center [180, 104] width 10 height 7
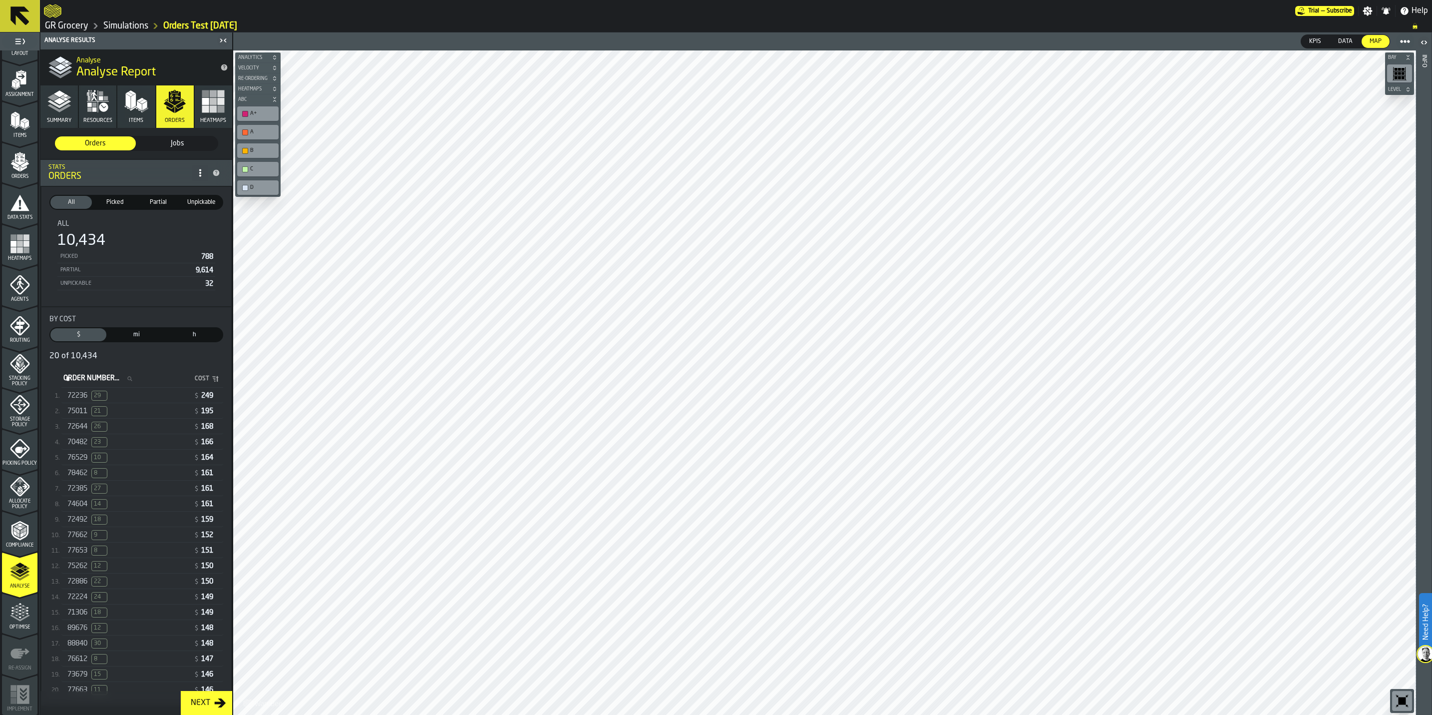
click at [210, 96] on rect "button" at bounding box center [213, 93] width 7 height 7
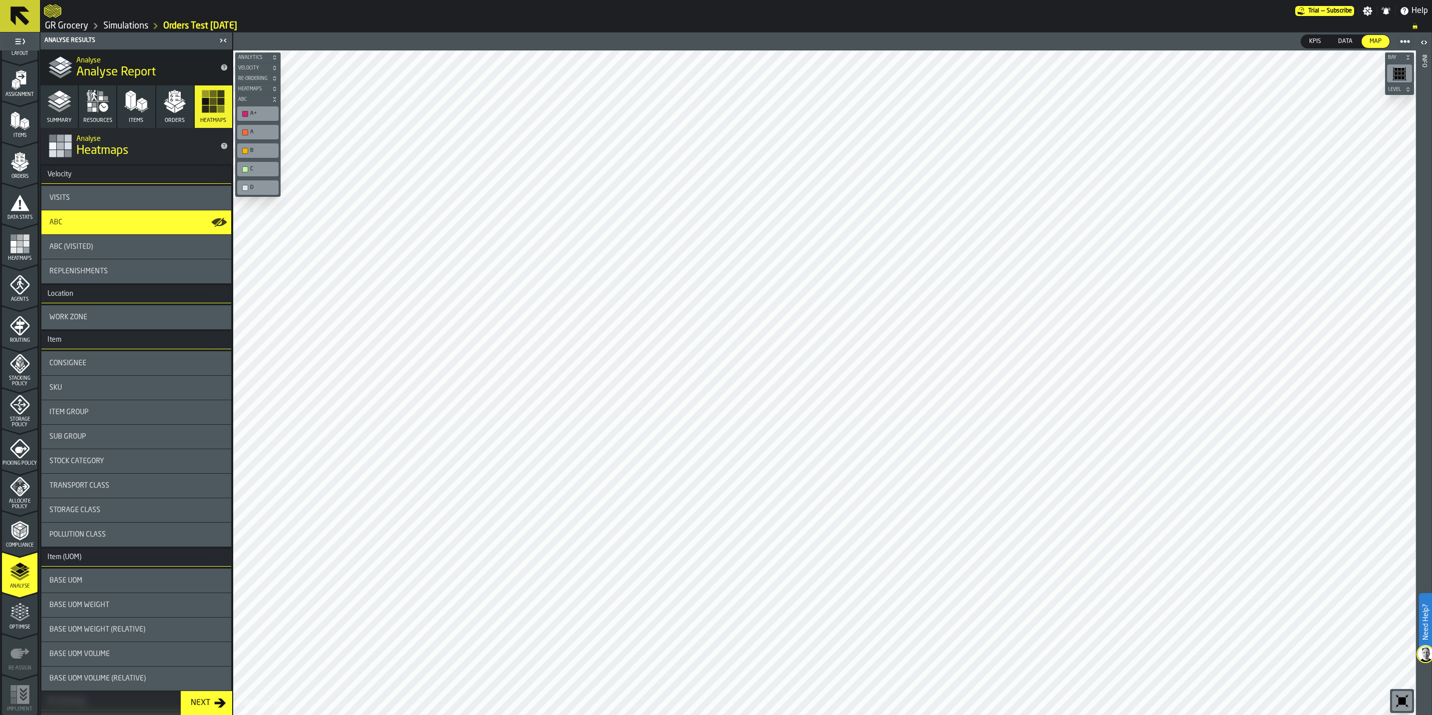
click at [268, 118] on div "A+" at bounding box center [257, 113] width 37 height 10
click at [264, 123] on label "A" at bounding box center [257, 132] width 45 height 18
click at [261, 139] on div "A" at bounding box center [257, 132] width 41 height 14
click at [261, 158] on div "B" at bounding box center [257, 150] width 41 height 14
click at [254, 145] on div "B" at bounding box center [257, 150] width 41 height 14
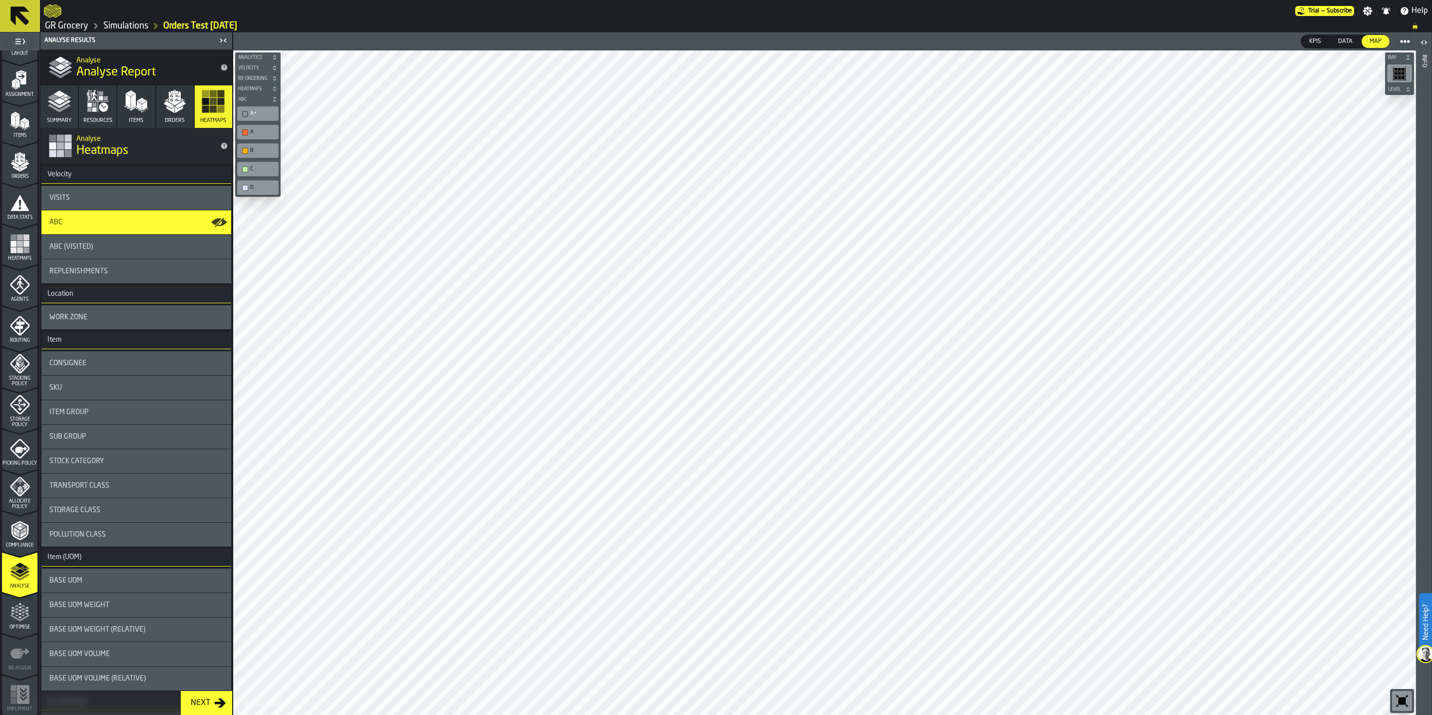
click at [260, 172] on div "C" at bounding box center [262, 169] width 25 height 6
click at [265, 156] on div "B" at bounding box center [257, 150] width 37 height 10
click at [265, 191] on div "D" at bounding box center [262, 187] width 25 height 6
click at [253, 111] on div "A+" at bounding box center [262, 113] width 25 height 6
click at [253, 135] on div "A" at bounding box center [262, 132] width 25 height 6
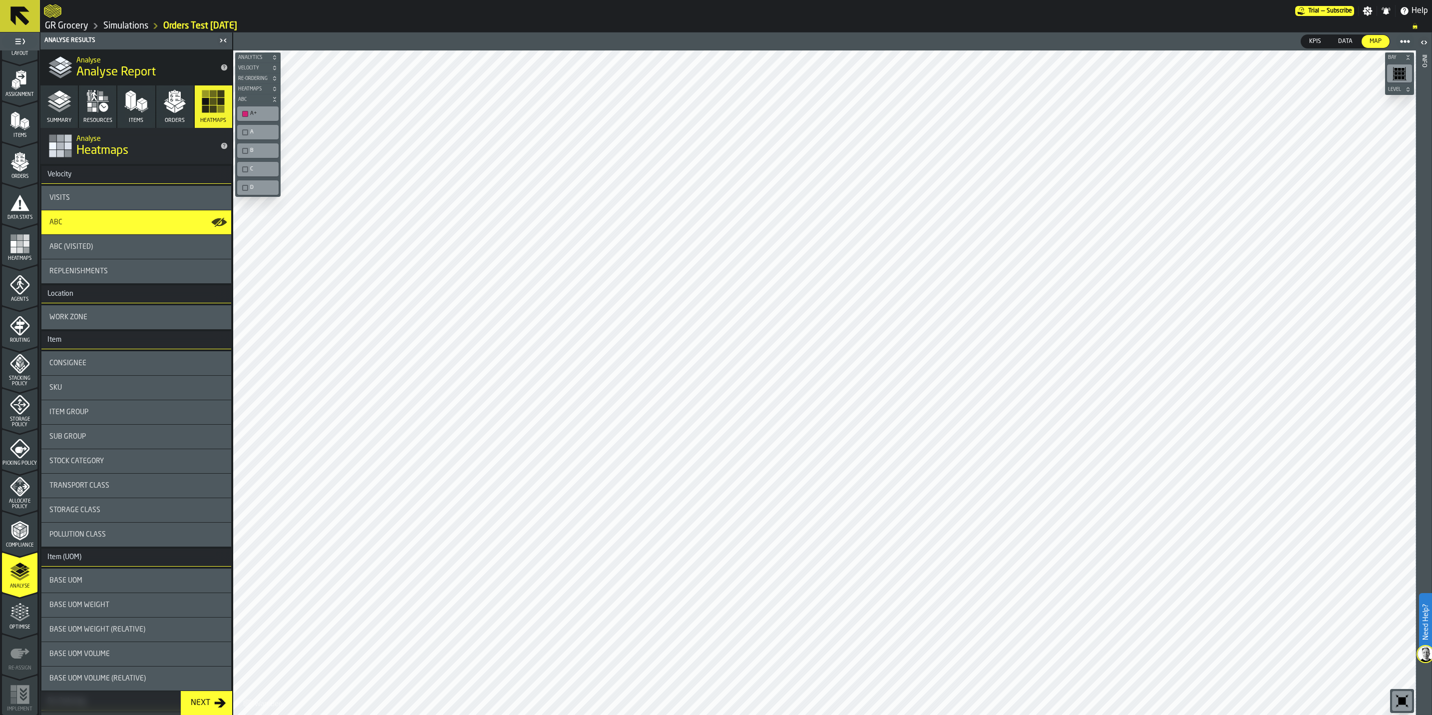
click at [108, 202] on div "Visits" at bounding box center [136, 198] width 190 height 24
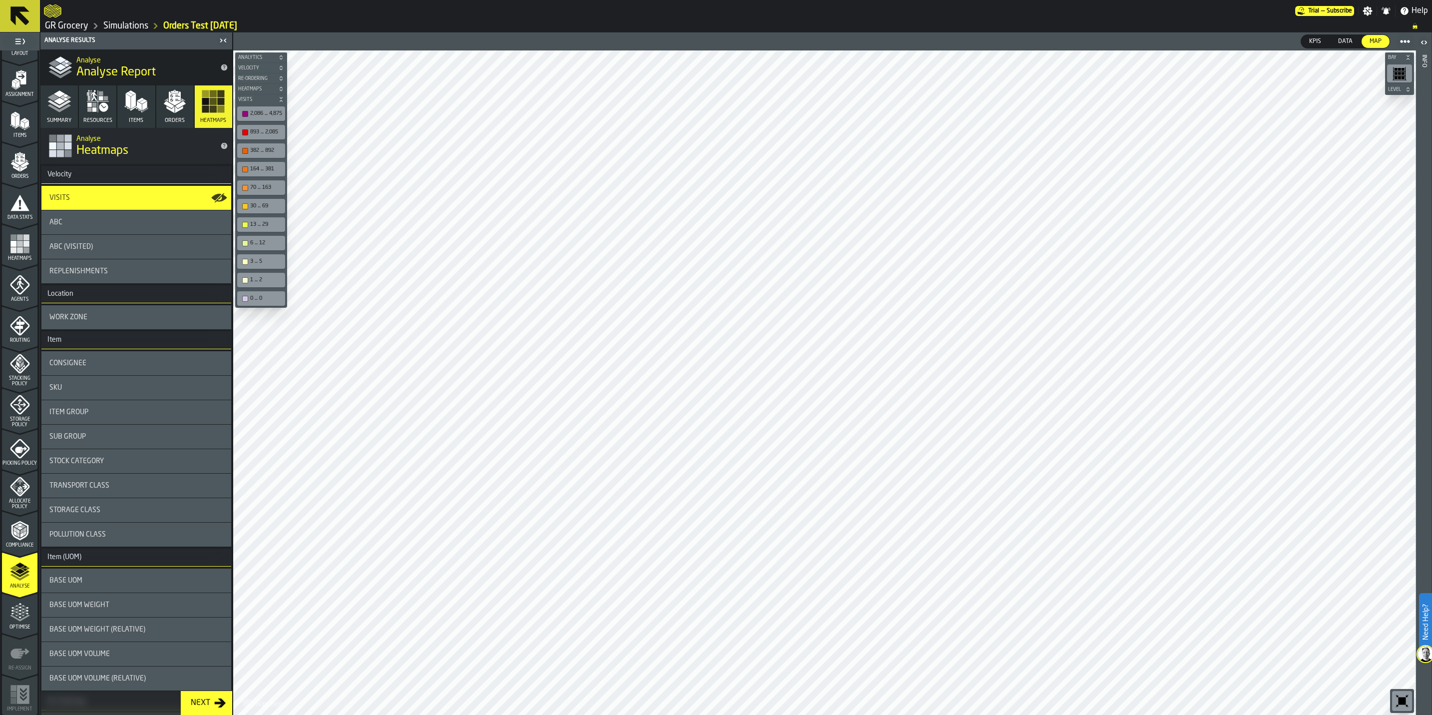
click at [258, 131] on div "893 ... 2,085" at bounding box center [266, 132] width 32 height 6
click at [259, 156] on div "382 ... 892" at bounding box center [261, 150] width 44 height 10
click at [261, 174] on div "164 ... 381" at bounding box center [261, 169] width 44 height 10
click at [261, 186] on div "70 ... 163" at bounding box center [266, 187] width 32 height 6
click at [264, 211] on div "30 ... 69" at bounding box center [261, 206] width 44 height 10
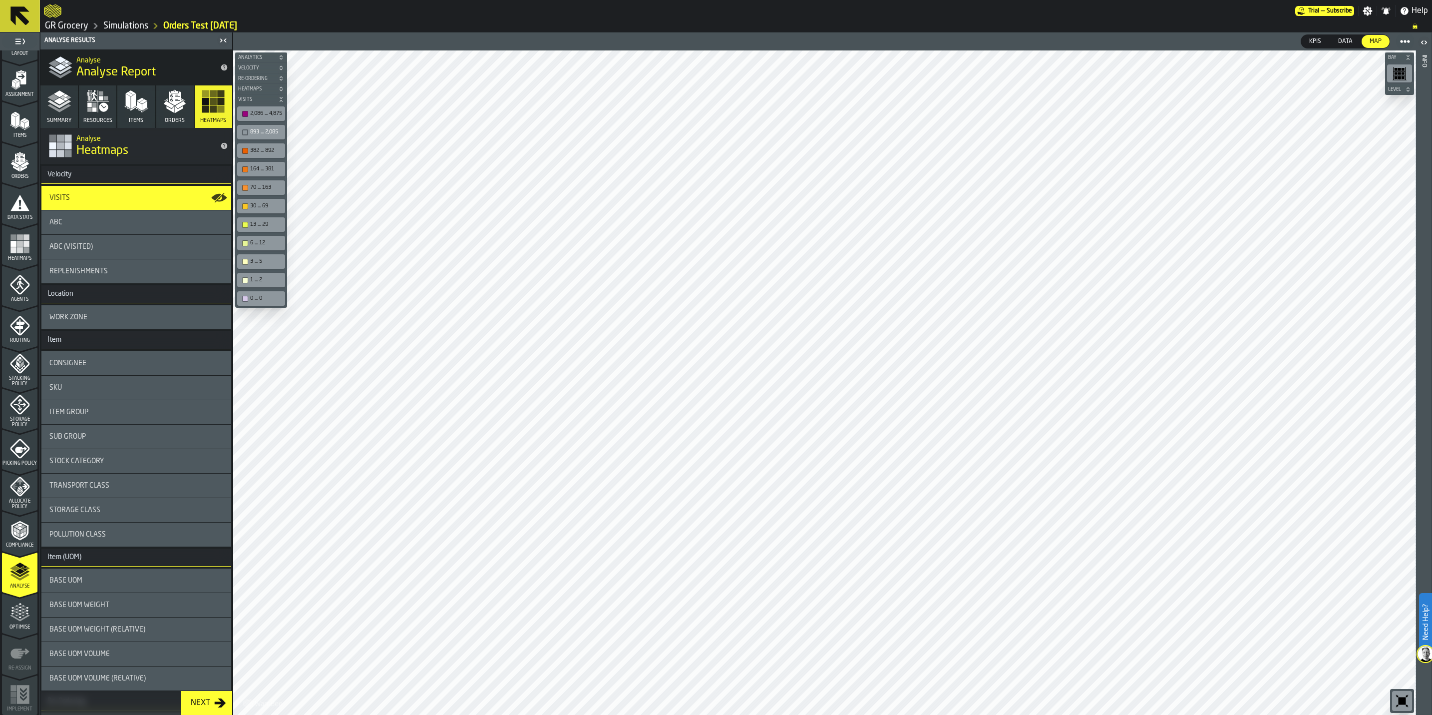
click at [264, 230] on div "13 ... 29" at bounding box center [261, 224] width 44 height 10
click at [264, 246] on div "6 ... 12" at bounding box center [266, 243] width 32 height 6
click at [265, 269] on div "3 ... 5" at bounding box center [261, 261] width 48 height 14
click at [267, 283] on div "1 ... 2" at bounding box center [266, 280] width 32 height 6
click at [267, 302] on div "0 ... 0" at bounding box center [266, 298] width 32 height 6
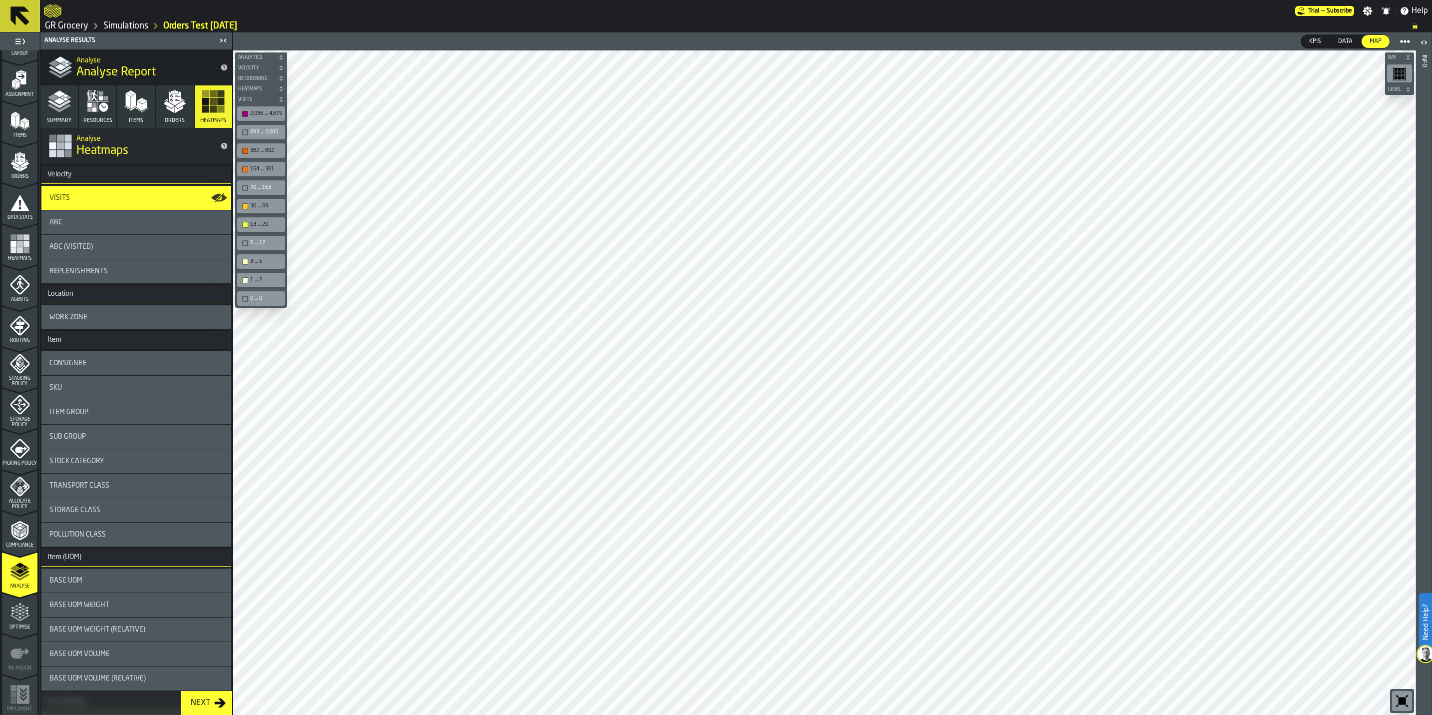
click at [261, 228] on div "13 ... 29" at bounding box center [266, 224] width 32 height 6
click at [257, 207] on div "30 ... 69" at bounding box center [266, 206] width 32 height 6
click at [261, 170] on div "164 ... 381" at bounding box center [266, 169] width 32 height 6
click at [262, 147] on div "382 ... 892" at bounding box center [261, 150] width 44 height 10
click at [262, 225] on div "13 ... 29" at bounding box center [266, 224] width 32 height 6
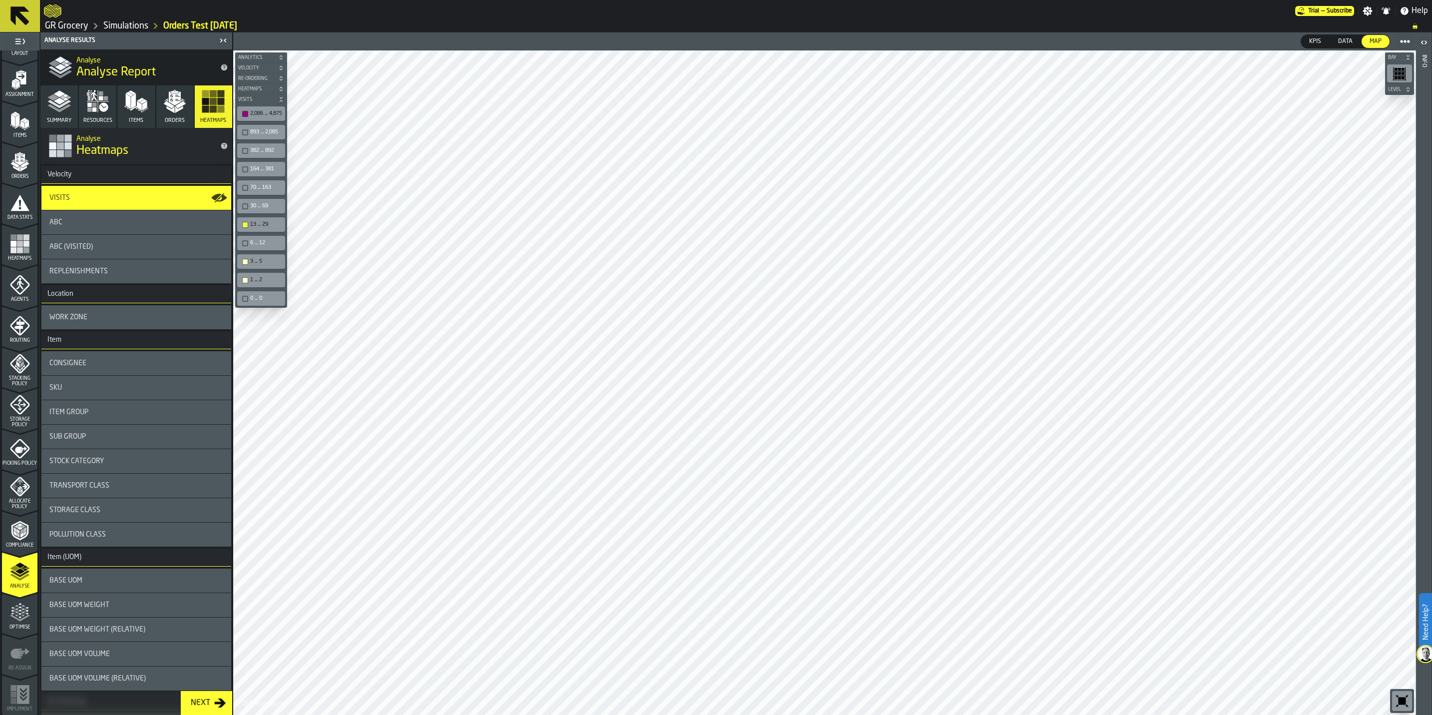
click at [262, 264] on div "3 ... 5" at bounding box center [266, 261] width 32 height 6
click at [261, 282] on div "1 ... 2" at bounding box center [266, 280] width 32 height 6
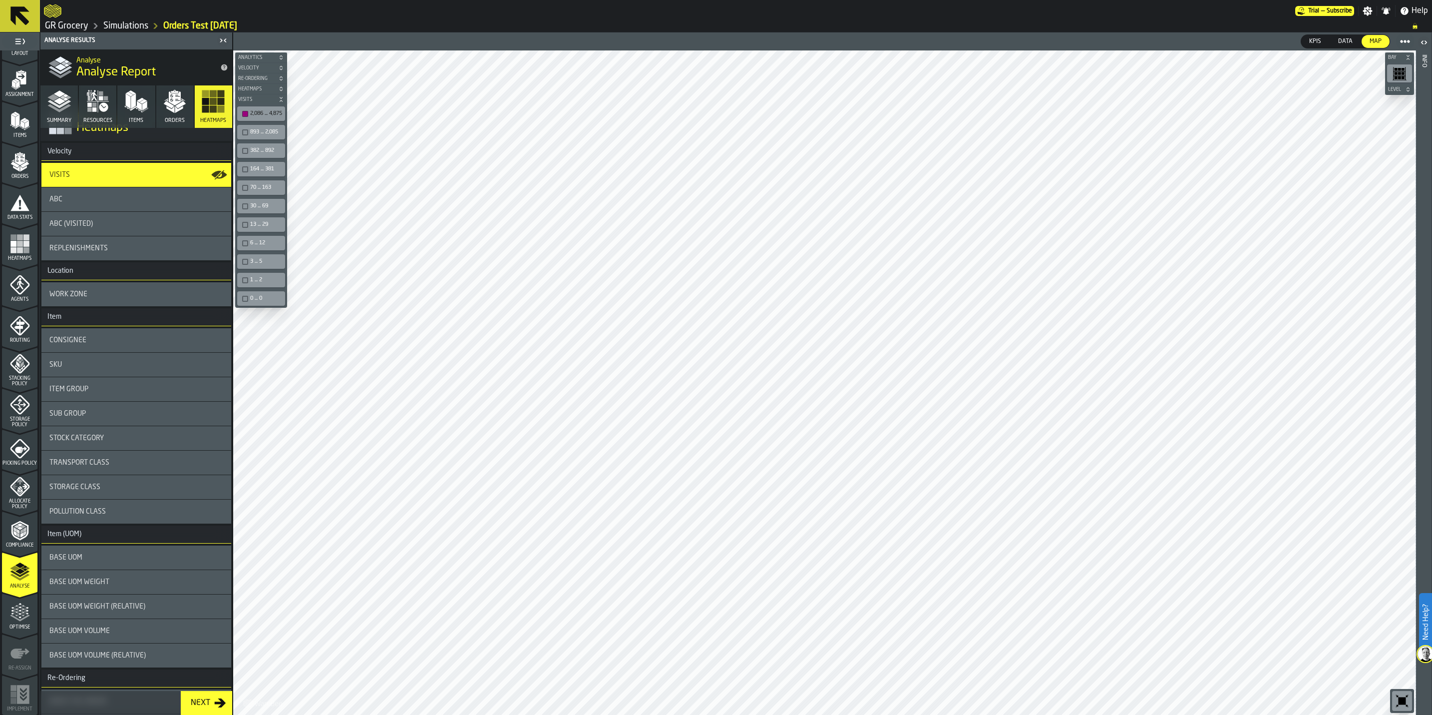
scroll to position [0, 0]
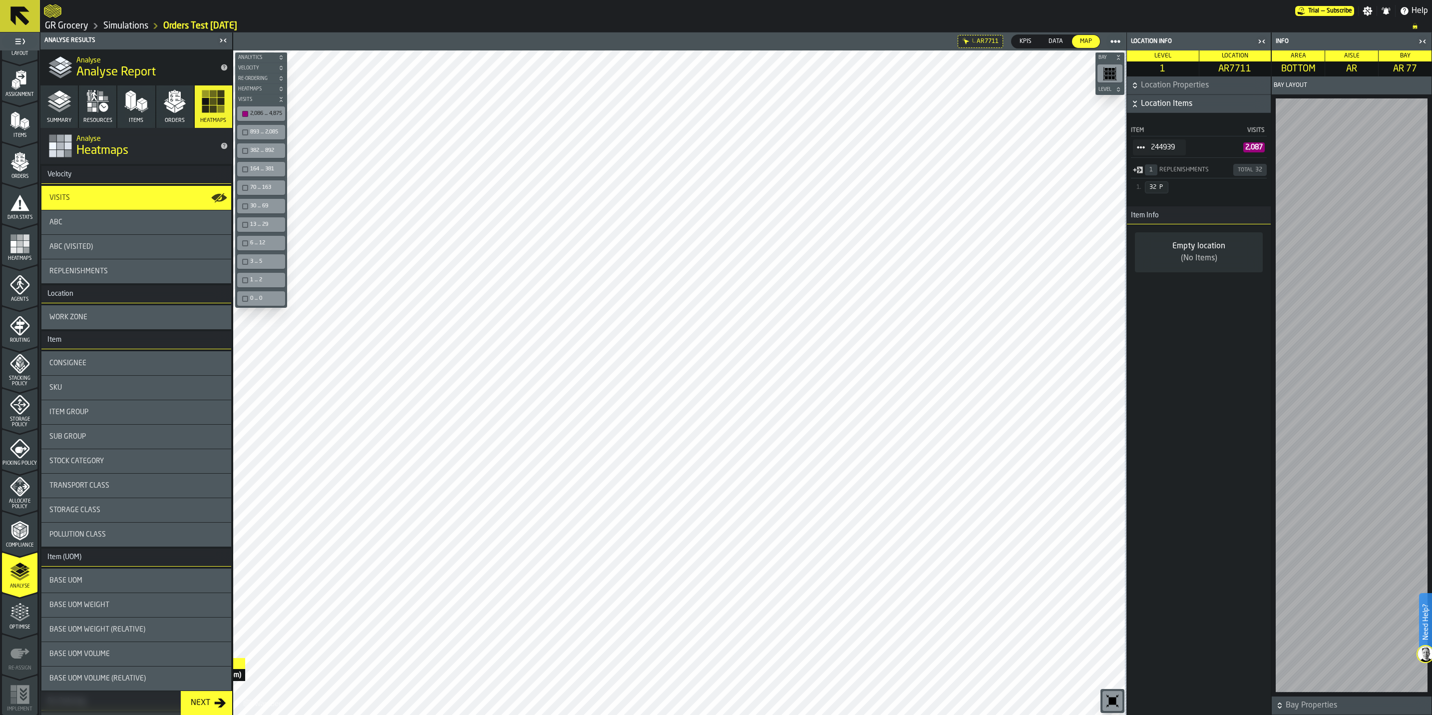
drag, startPoint x: 932, startPoint y: 696, endPoint x: 162, endPoint y: 658, distance: 770.5
click at [162, 658] on main "1 Start 1.1 Layout 1.2 Assignment 1.3 Items 1.4 Orders 1.5 Data Stats 1.6 Heatm…" at bounding box center [716, 373] width 1432 height 682
click at [416, 714] on html "Need Help? Trial — Subscribe Settings Notifications Help GR Grocery Simulations…" at bounding box center [716, 357] width 1432 height 715
click at [273, 302] on div "0 ... 0" at bounding box center [266, 298] width 32 height 6
click at [264, 283] on div "1 ... 2" at bounding box center [266, 280] width 32 height 6
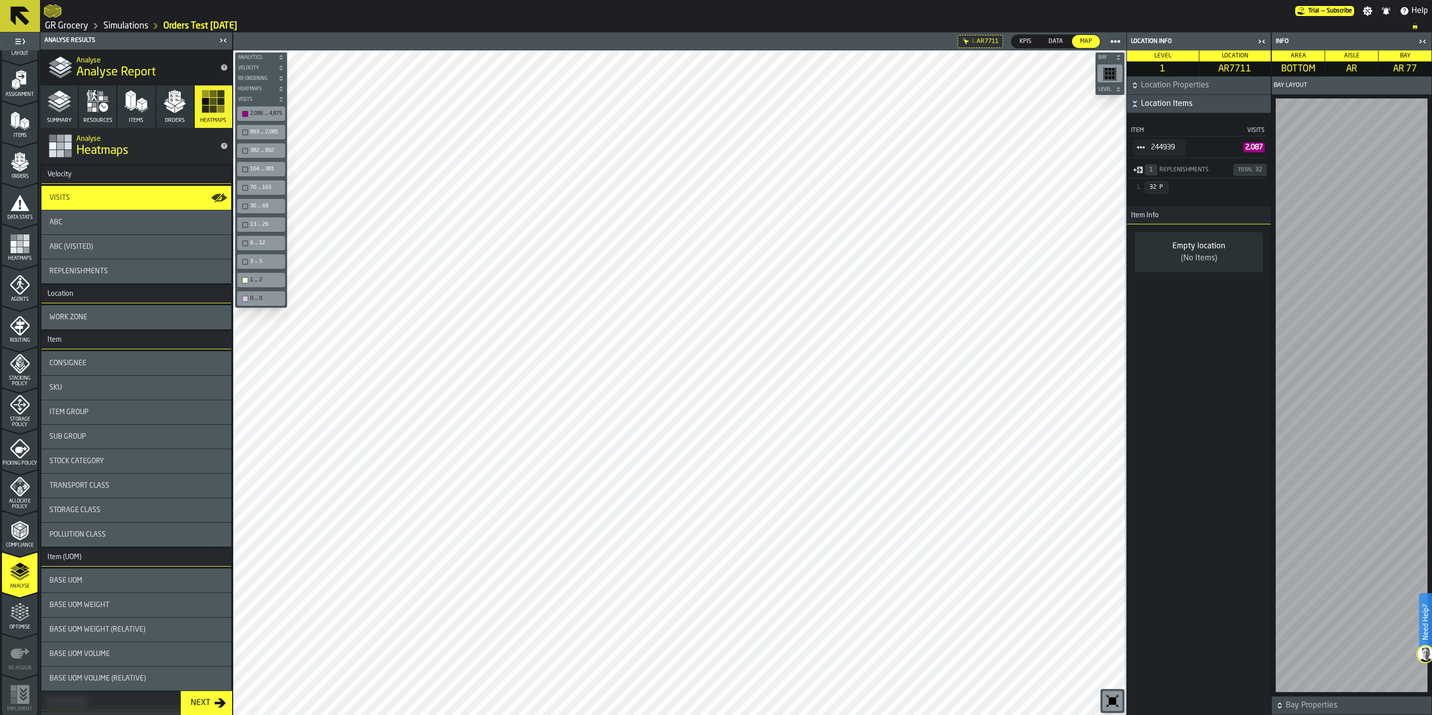
click at [261, 297] on div "0 ... 0" at bounding box center [261, 298] width 44 height 10
click at [250, 261] on div "3 ... 5" at bounding box center [266, 261] width 32 height 6
click at [266, 112] on div "2,086 ... 4,875" at bounding box center [266, 113] width 32 height 6
click at [271, 246] on div "6 ... 12" at bounding box center [266, 243] width 32 height 6
click at [1431, 41] on header "Info" at bounding box center [1352, 41] width 160 height 18
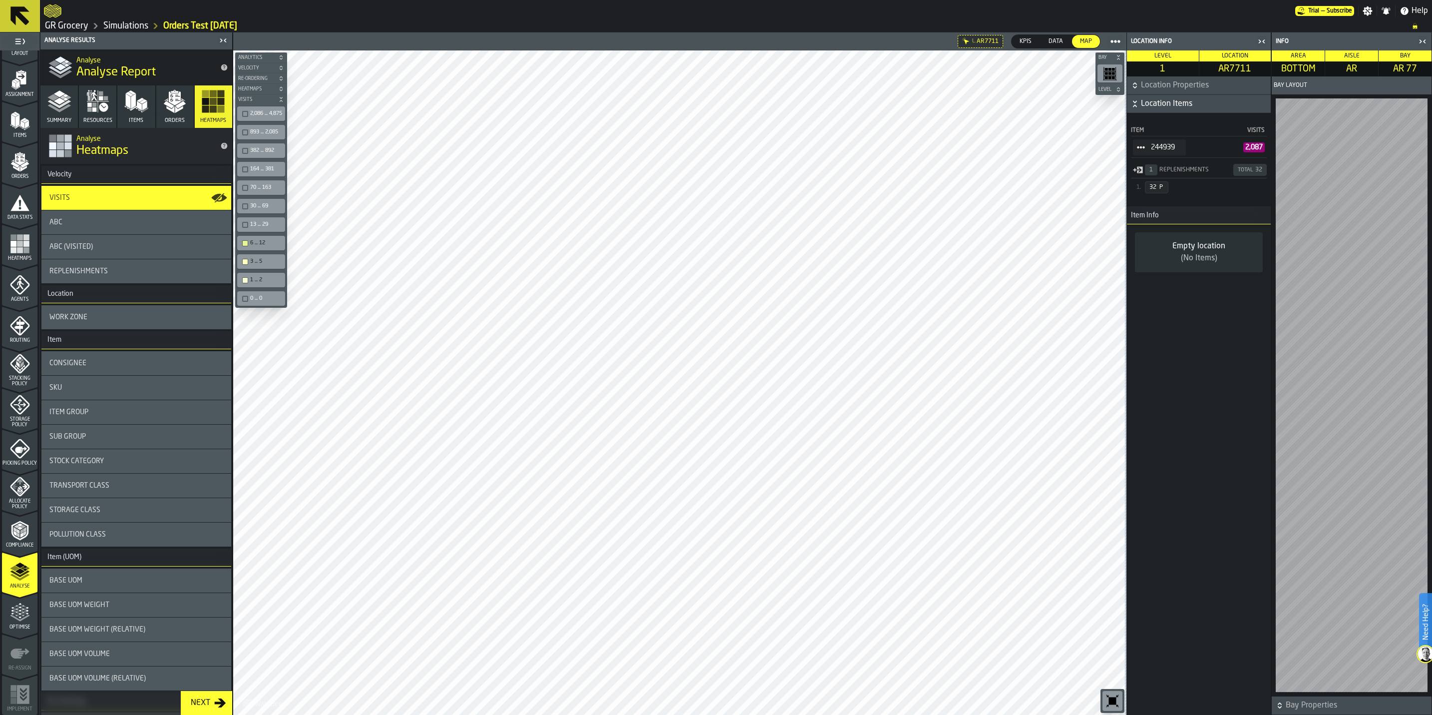
click at [1428, 41] on icon "button-toggle-Close me" at bounding box center [1423, 41] width 12 height 12
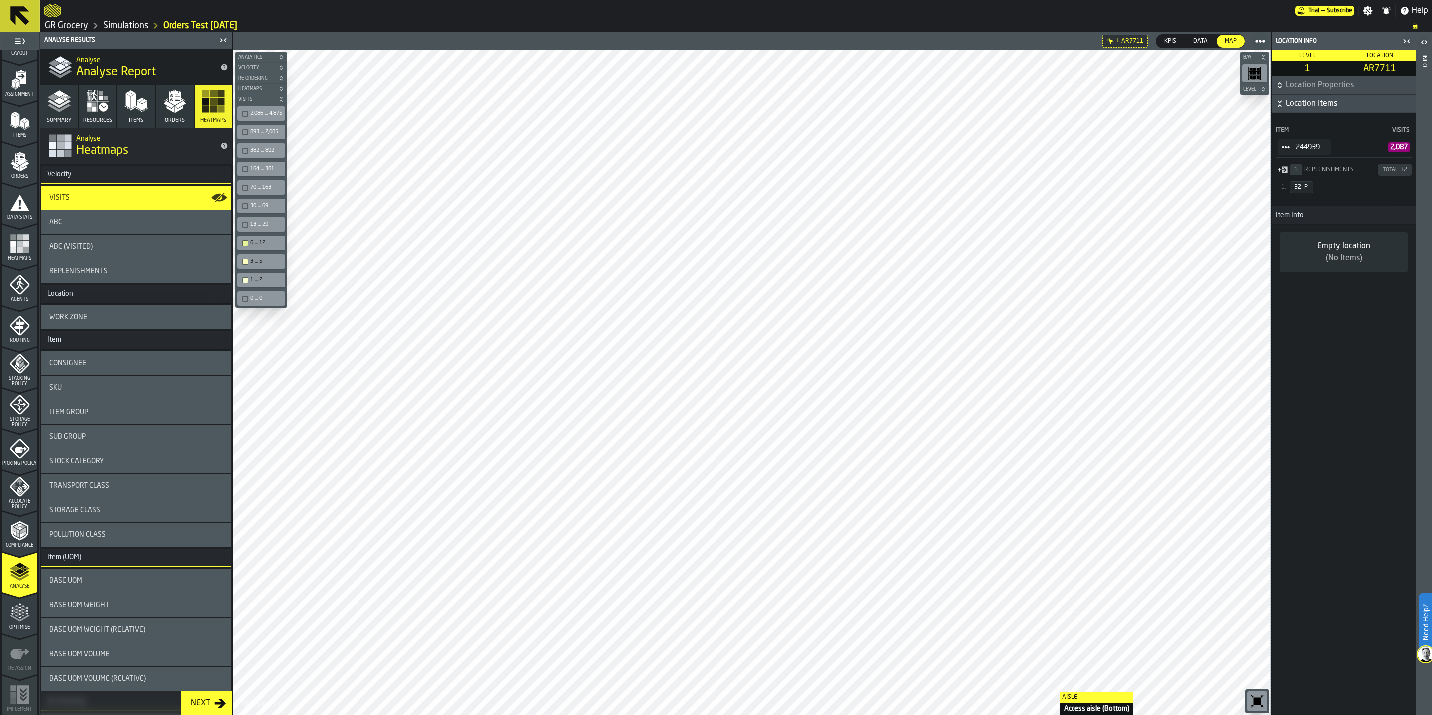
click at [1051, 714] on html "Need Help? Trial — Subscribe Settings Notifications Help GR Grocery Simulations…" at bounding box center [716, 357] width 1432 height 715
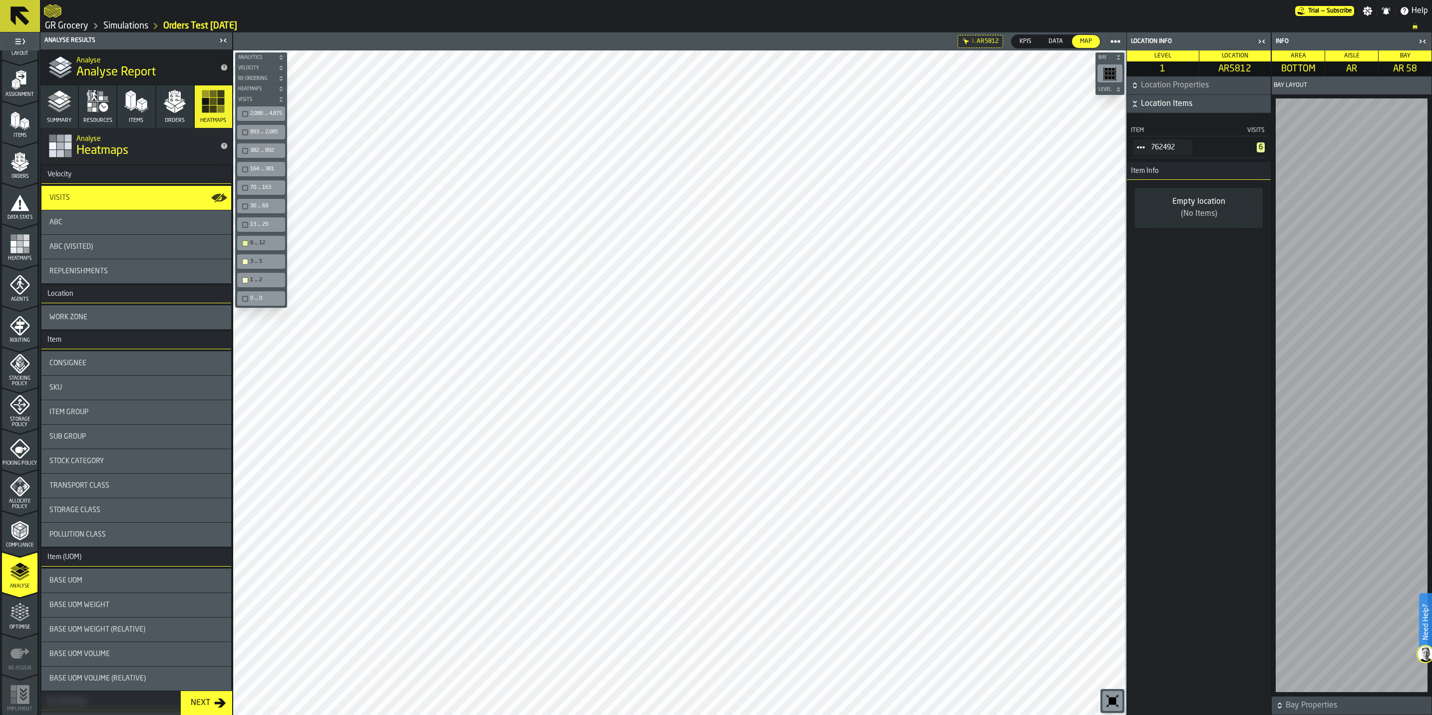
click at [1425, 40] on icon "button-toggle-Close me" at bounding box center [1424, 40] width 2 height 3
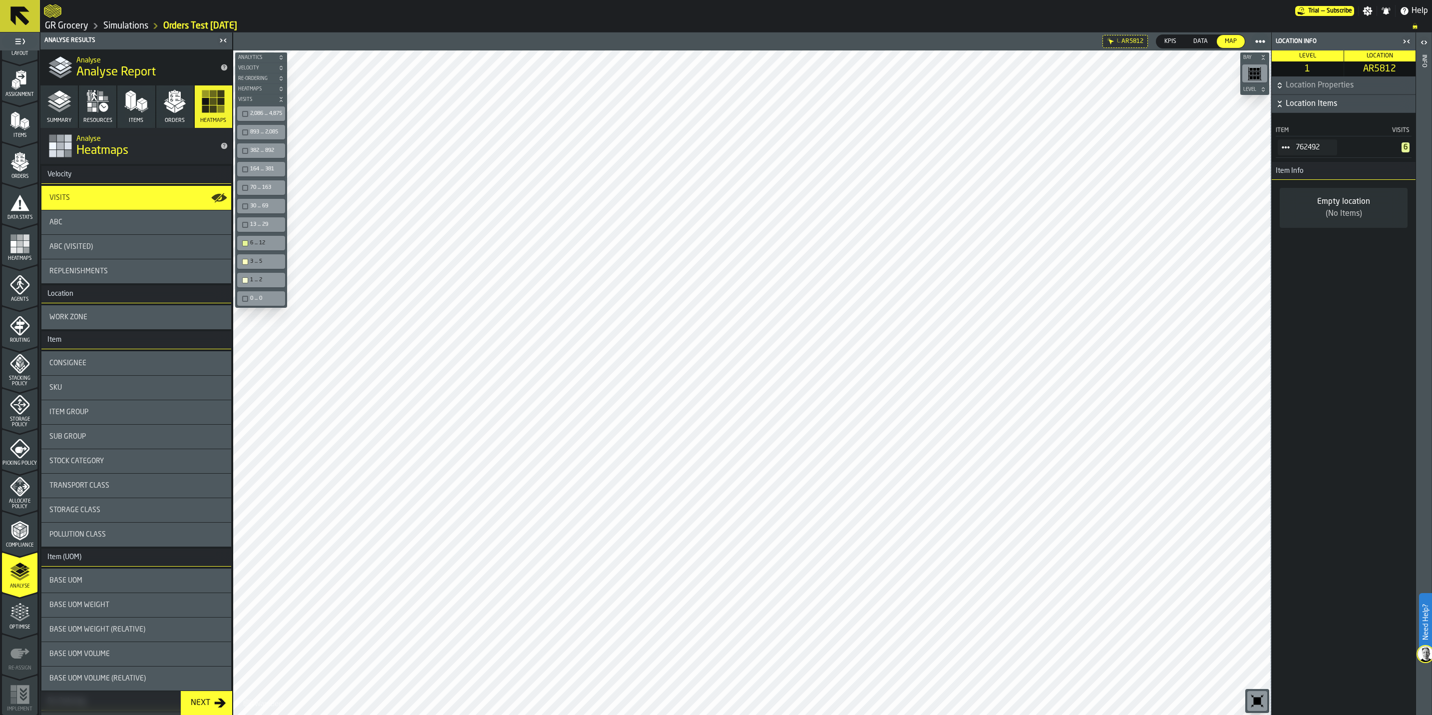
drag, startPoint x: 267, startPoint y: 238, endPoint x: 264, endPoint y: 267, distance: 29.1
click at [267, 238] on div "6 ... 12" at bounding box center [261, 243] width 48 height 14
click at [264, 265] on div "3 ... 5" at bounding box center [266, 261] width 32 height 6
click at [261, 276] on div "1 ... 2" at bounding box center [261, 280] width 48 height 14
click at [249, 241] on div "6 ... 12" at bounding box center [261, 243] width 44 height 10
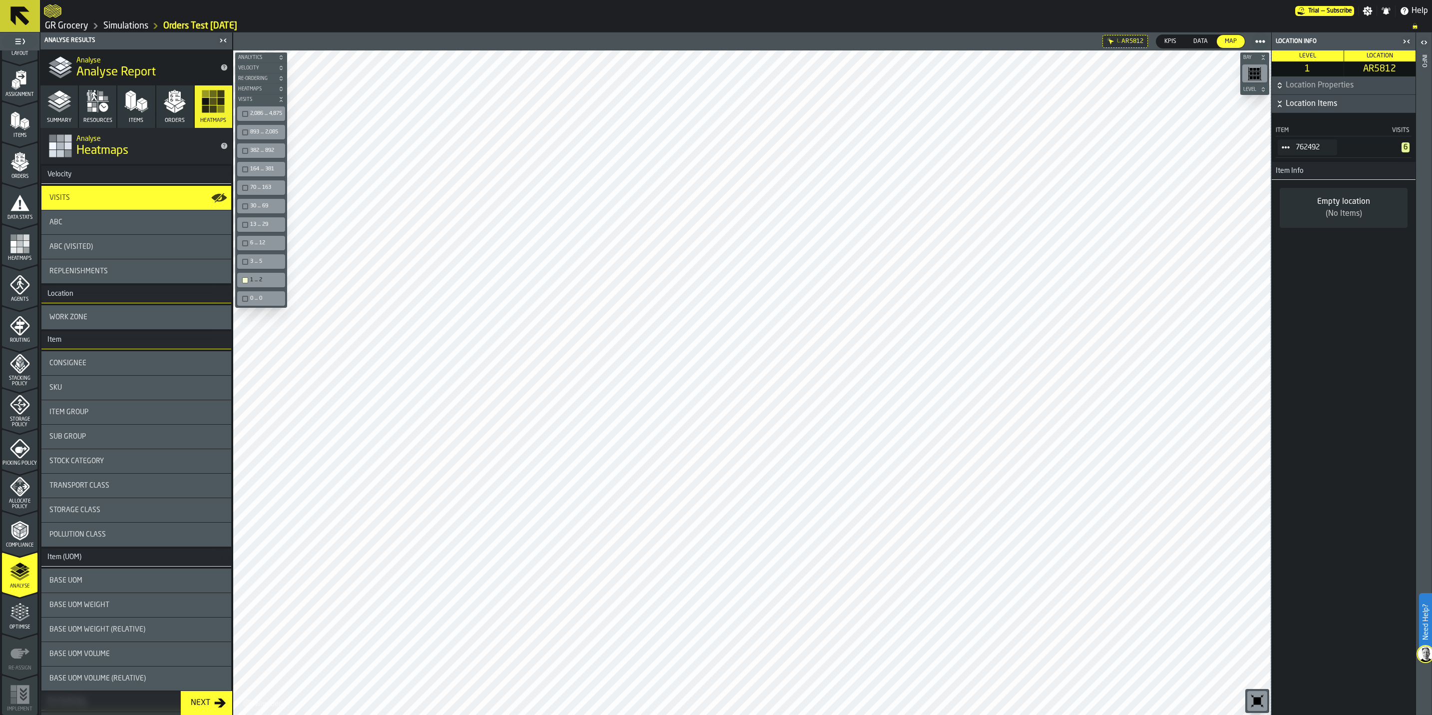
click at [261, 283] on div "1 ... 2" at bounding box center [266, 280] width 32 height 6
click at [255, 119] on div "2,086 ... 4,875" at bounding box center [261, 113] width 44 height 10
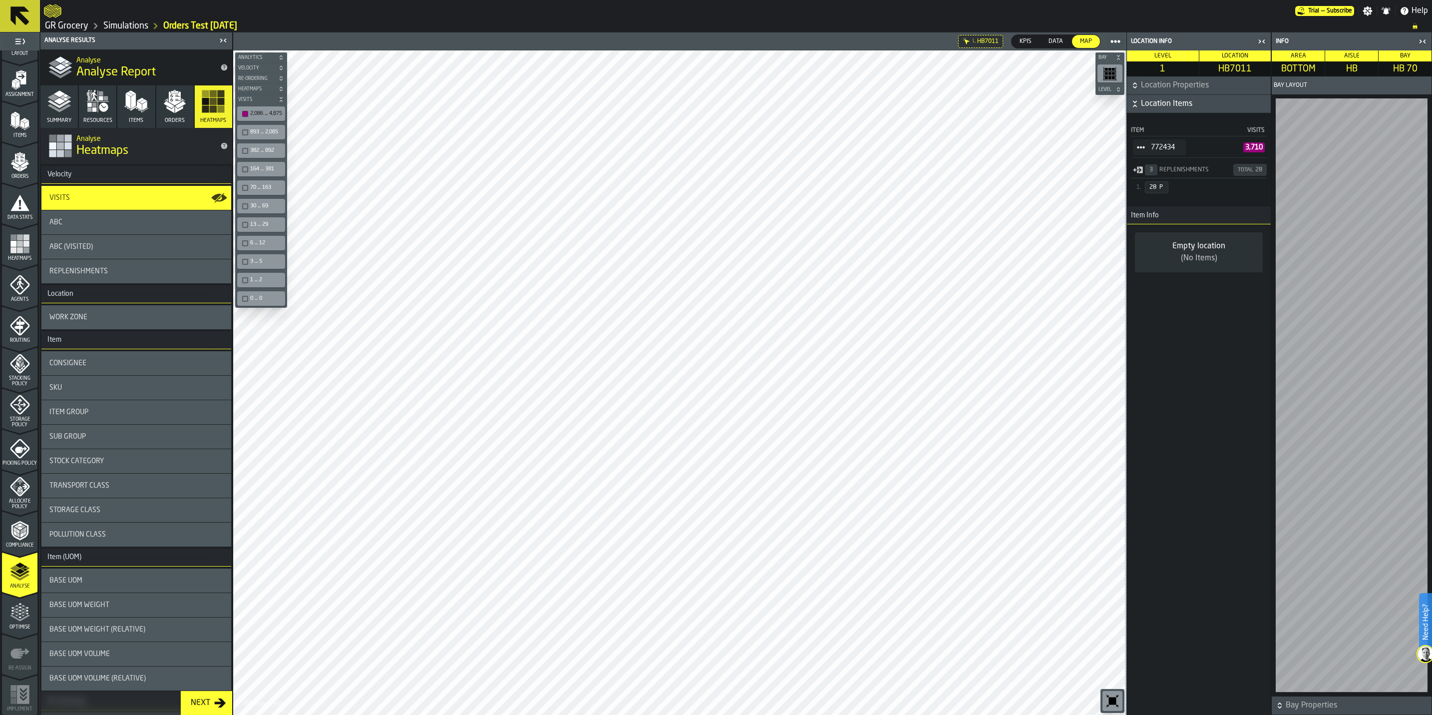
click at [264, 113] on div "2,086 ... 4,875" at bounding box center [266, 113] width 32 height 6
click at [245, 283] on div "button-toolbar-undefined" at bounding box center [245, 280] width 6 height 6
click at [262, 265] on div "3 ... 5" at bounding box center [266, 261] width 32 height 6
click at [264, 242] on div "6 ... 12" at bounding box center [266, 243] width 32 height 6
click at [251, 260] on div "3 ... 5" at bounding box center [261, 261] width 44 height 10
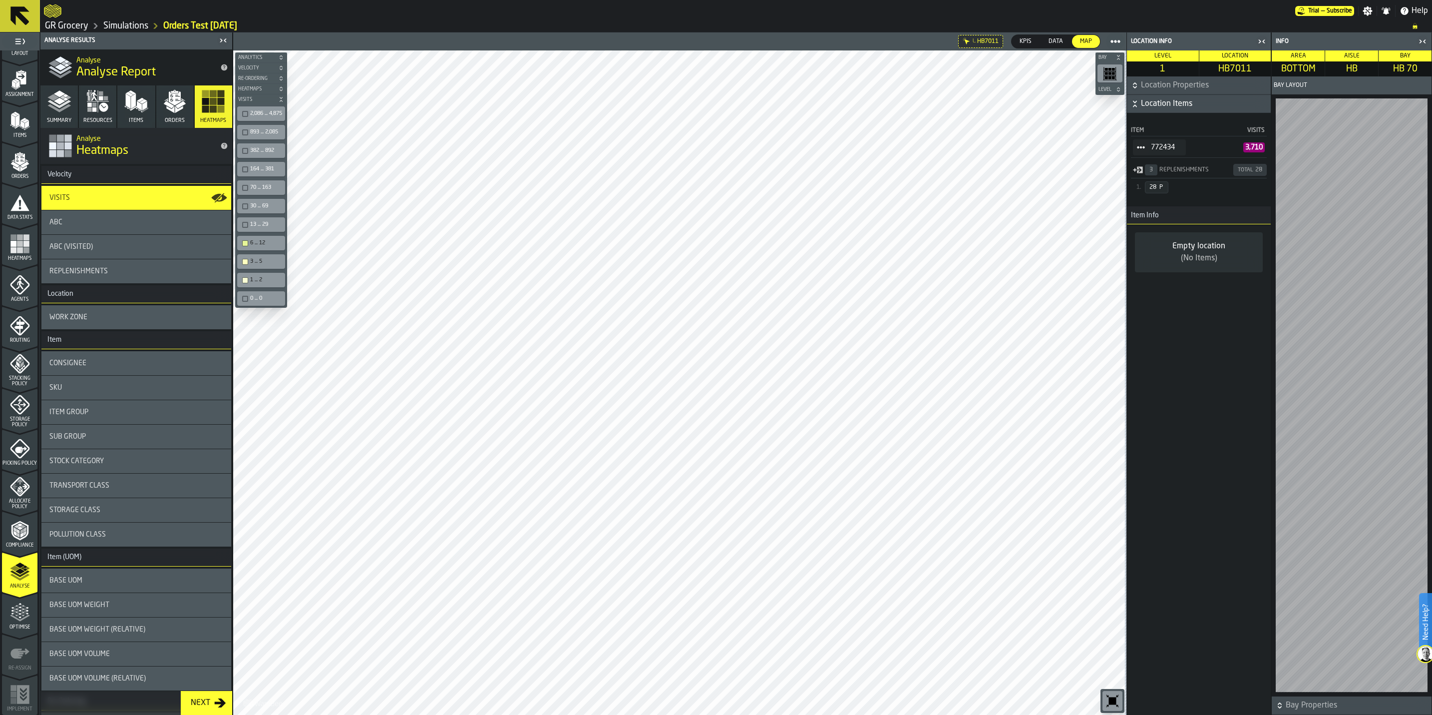
click at [263, 227] on div "13 ... 29" at bounding box center [266, 224] width 32 height 6
click at [1425, 38] on icon "button-toggle-Close me" at bounding box center [1423, 41] width 12 height 12
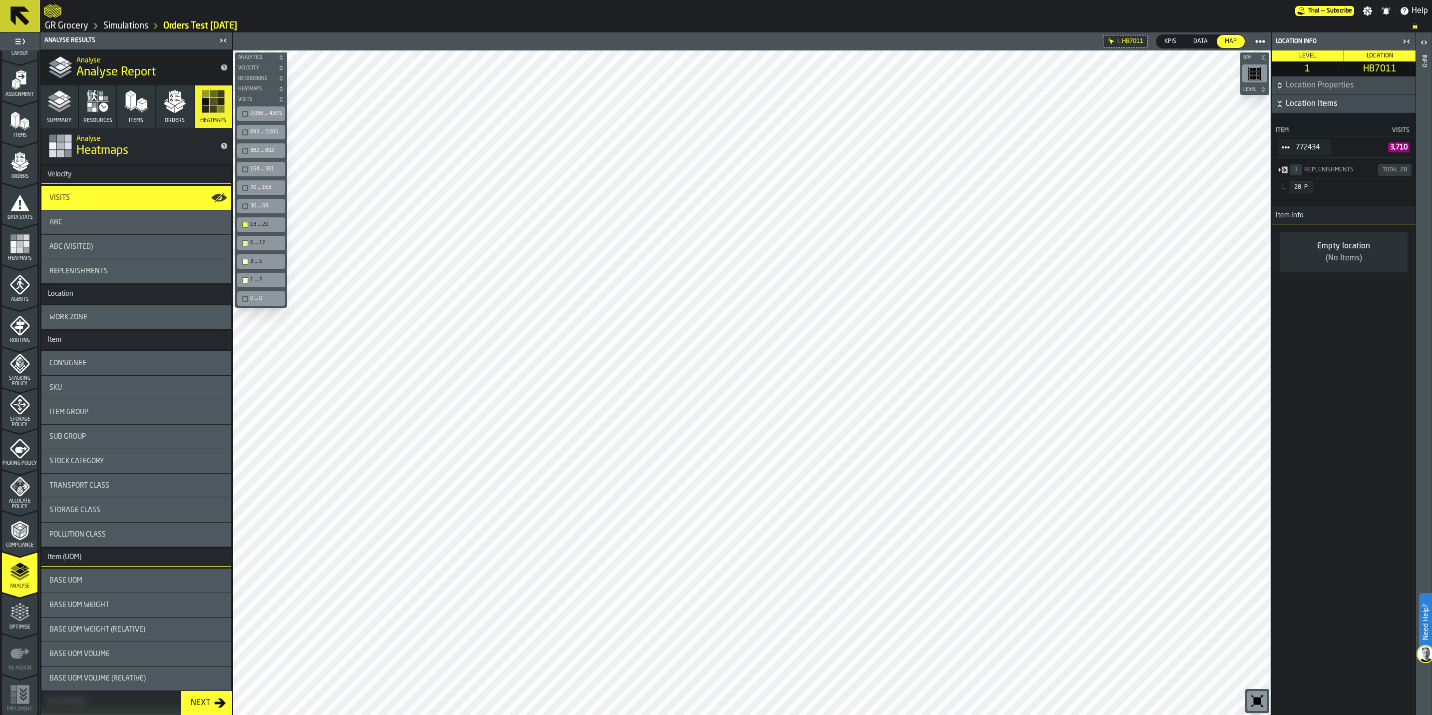
click at [1409, 39] on icon "button-toggle-Close me" at bounding box center [1407, 41] width 12 height 12
